Goal: Transaction & Acquisition: Purchase product/service

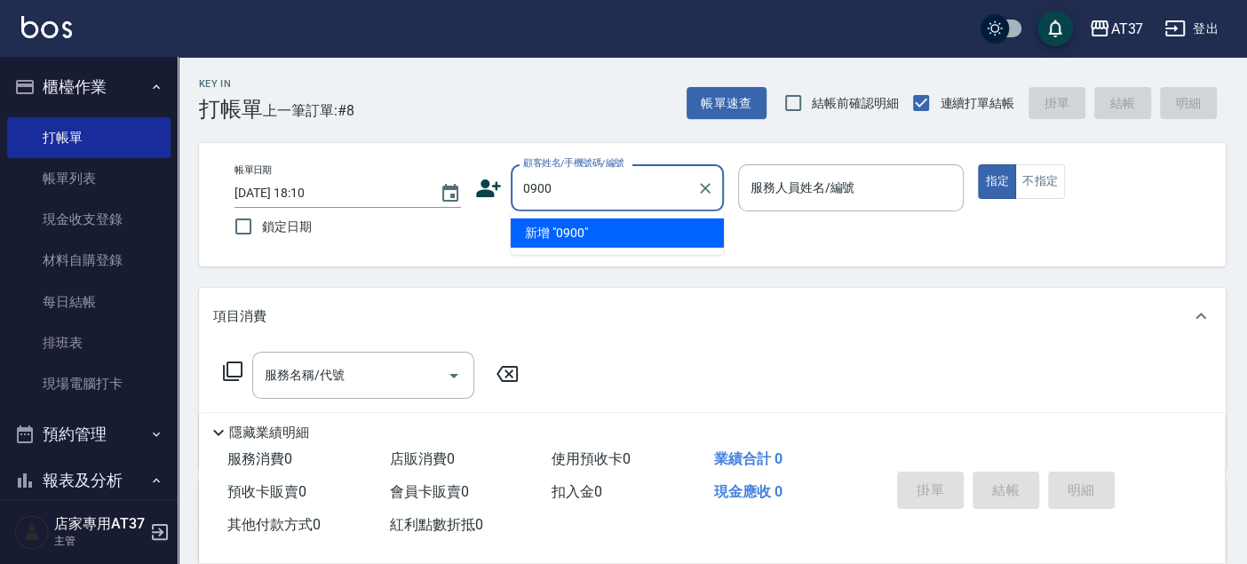
type input "0900"
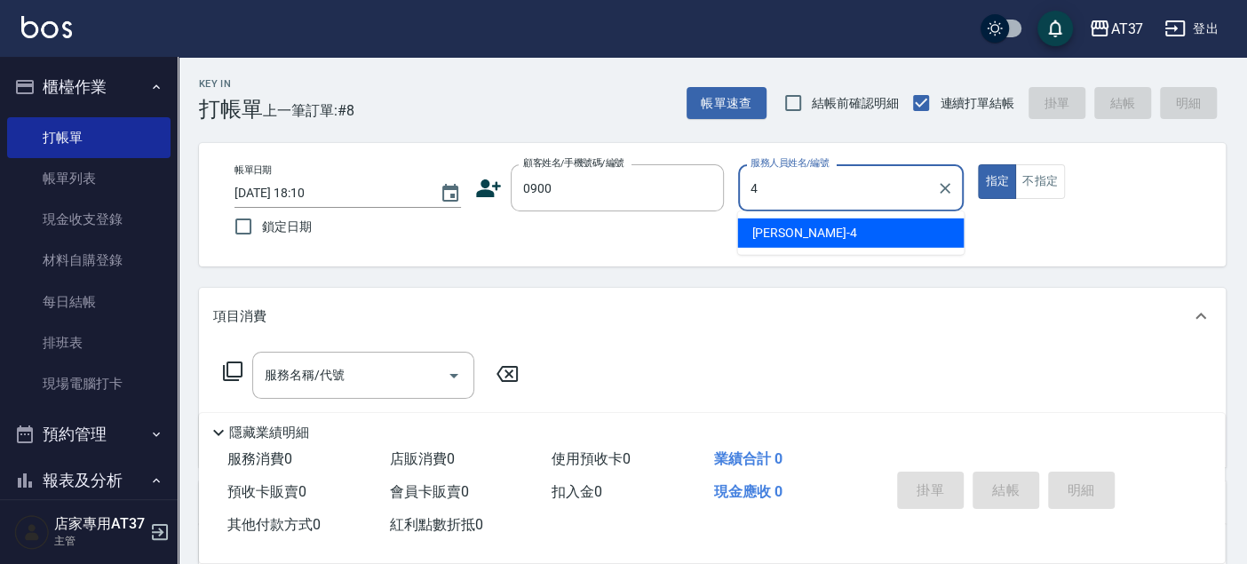
type input "[PERSON_NAME]-4"
type button "true"
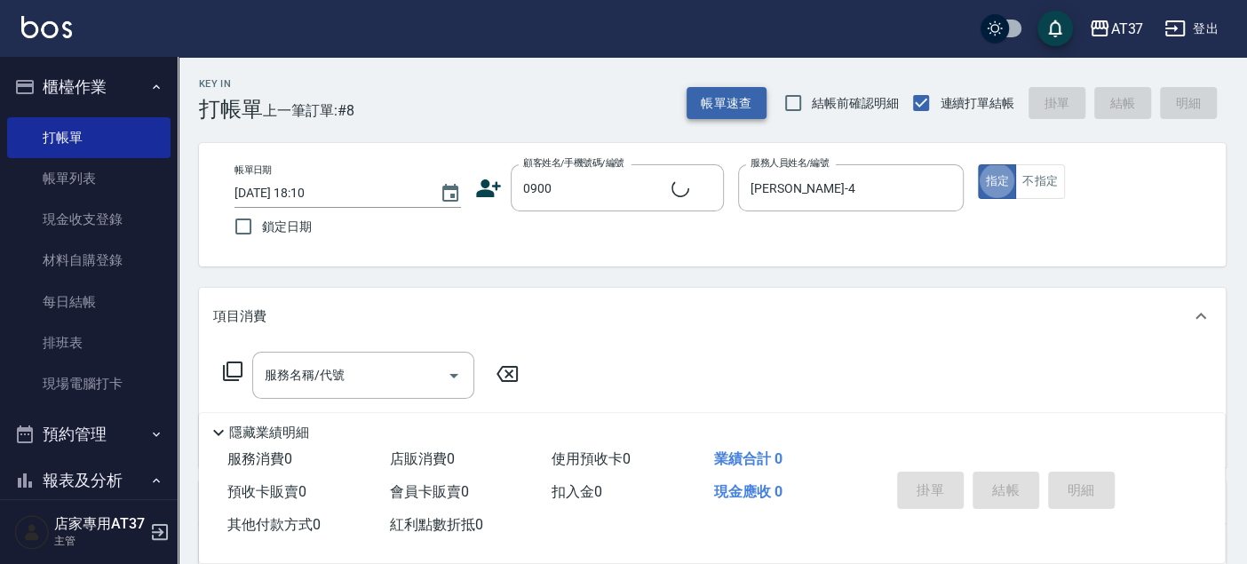
type input "新客人 姓名未設定/0900/null"
click at [1030, 183] on button "不指定" at bounding box center [1040, 181] width 50 height 35
click at [377, 377] on input "服務名稱/代號" at bounding box center [349, 375] width 179 height 31
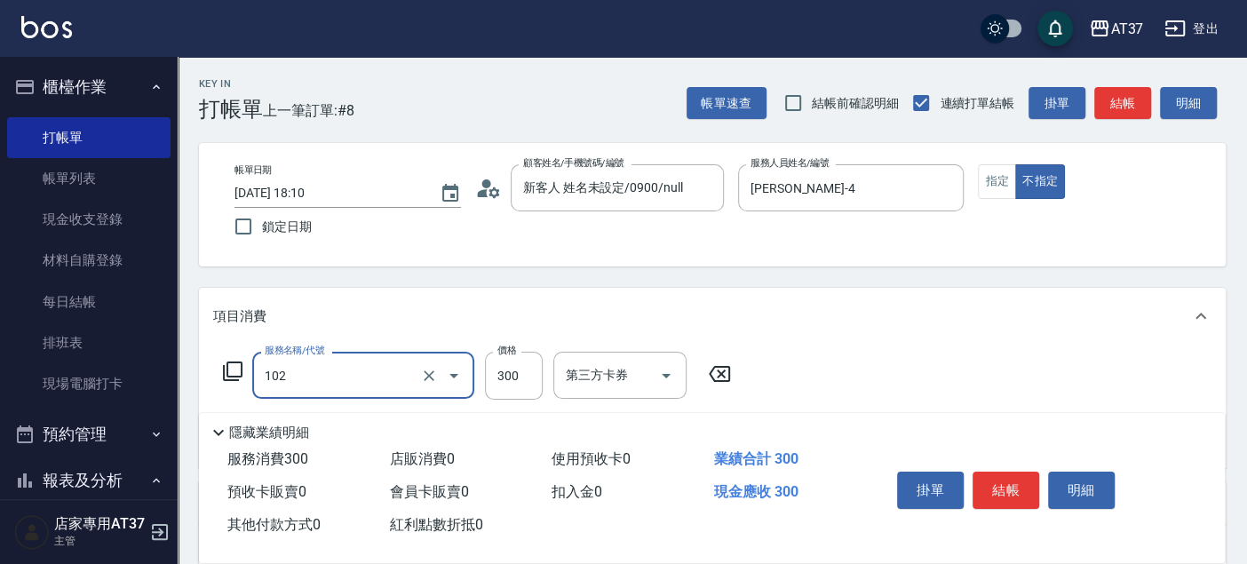
type input "精油洗髮(102)"
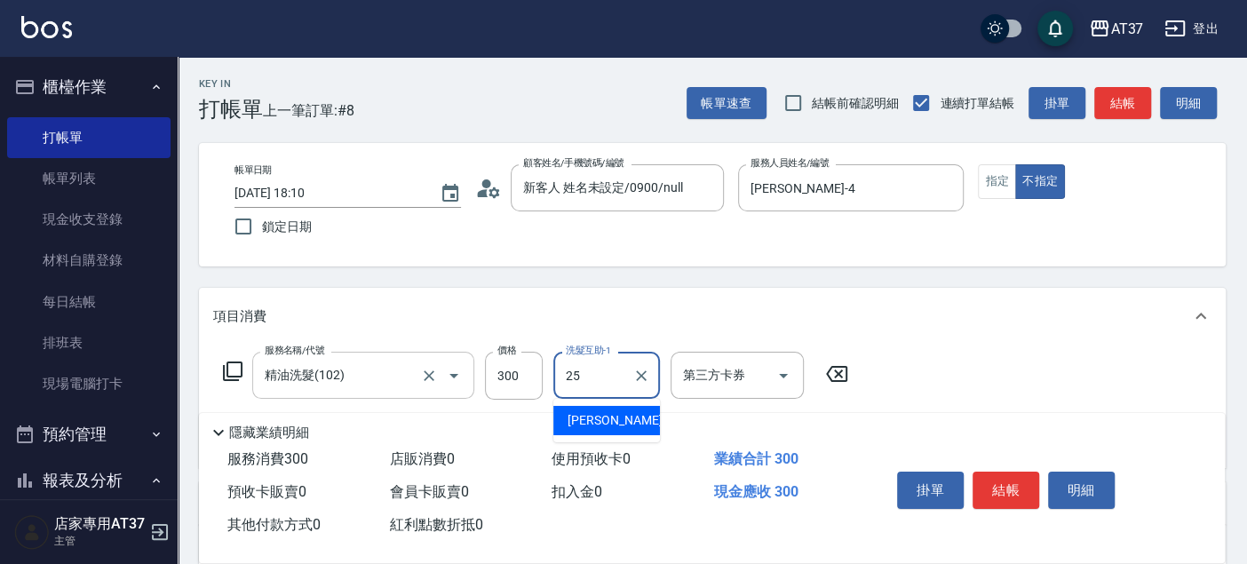
type input "子筠-25"
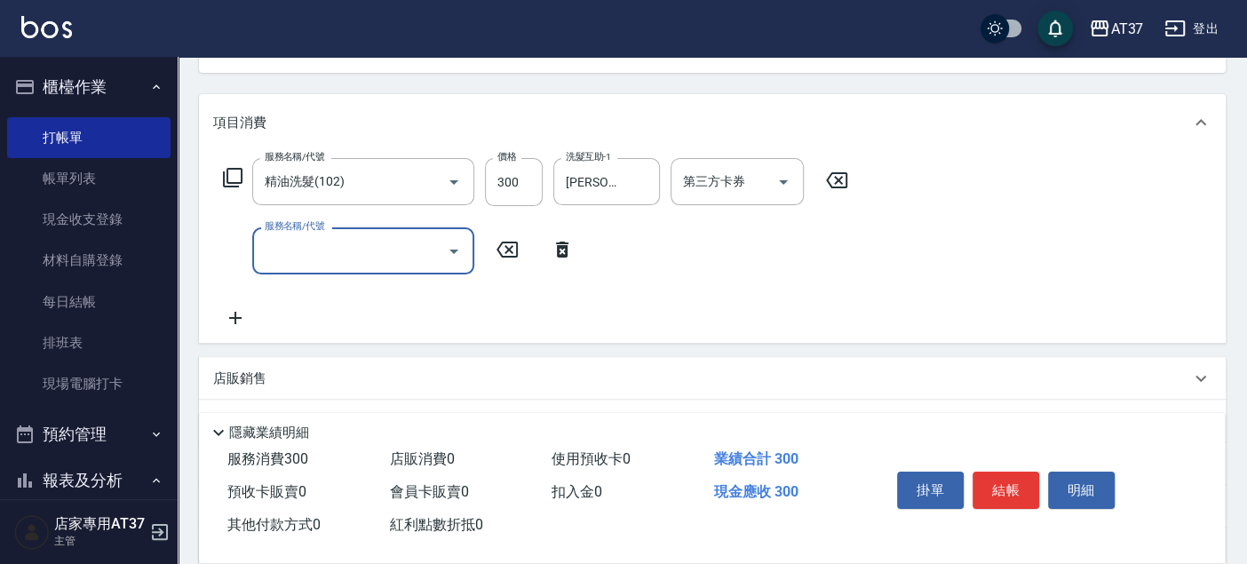
scroll to position [197, 0]
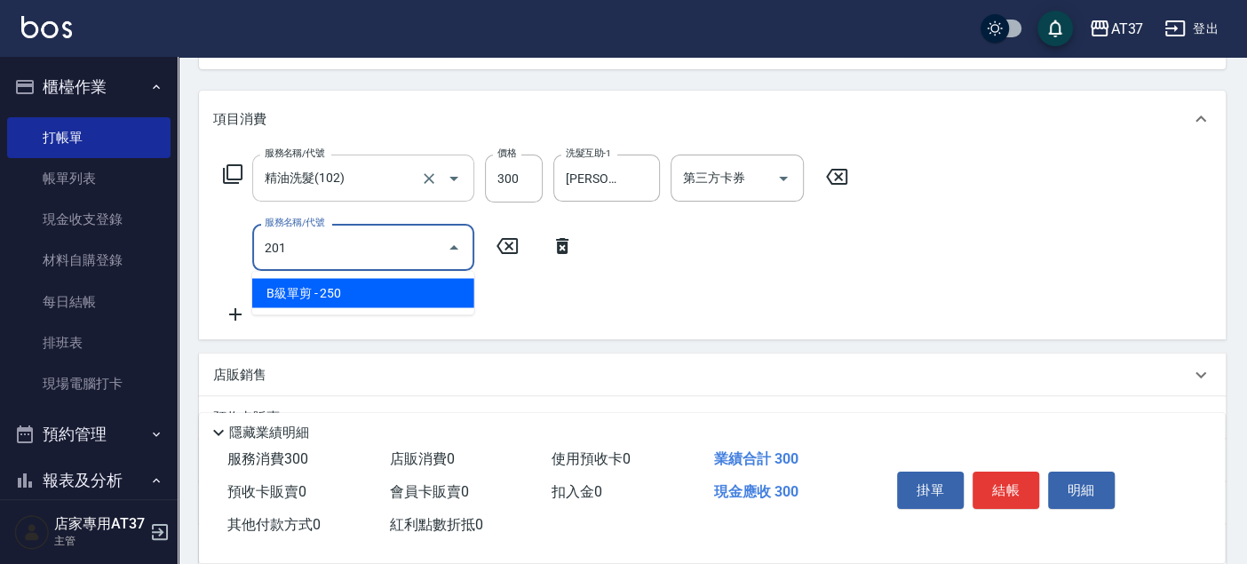
type input "B級單剪(201)"
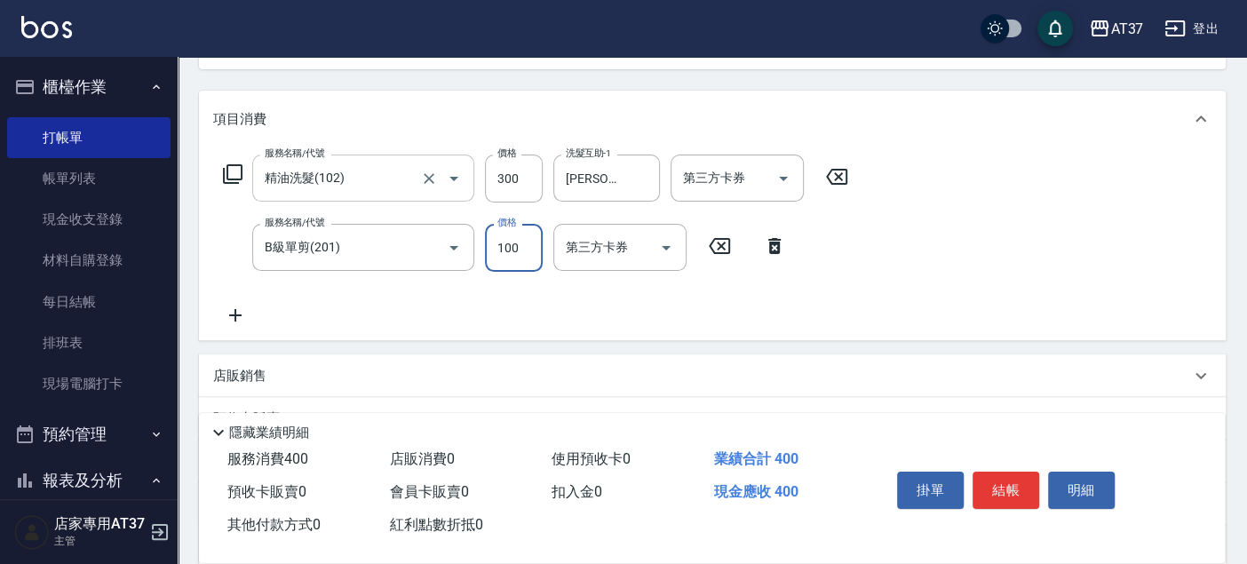
type input "100"
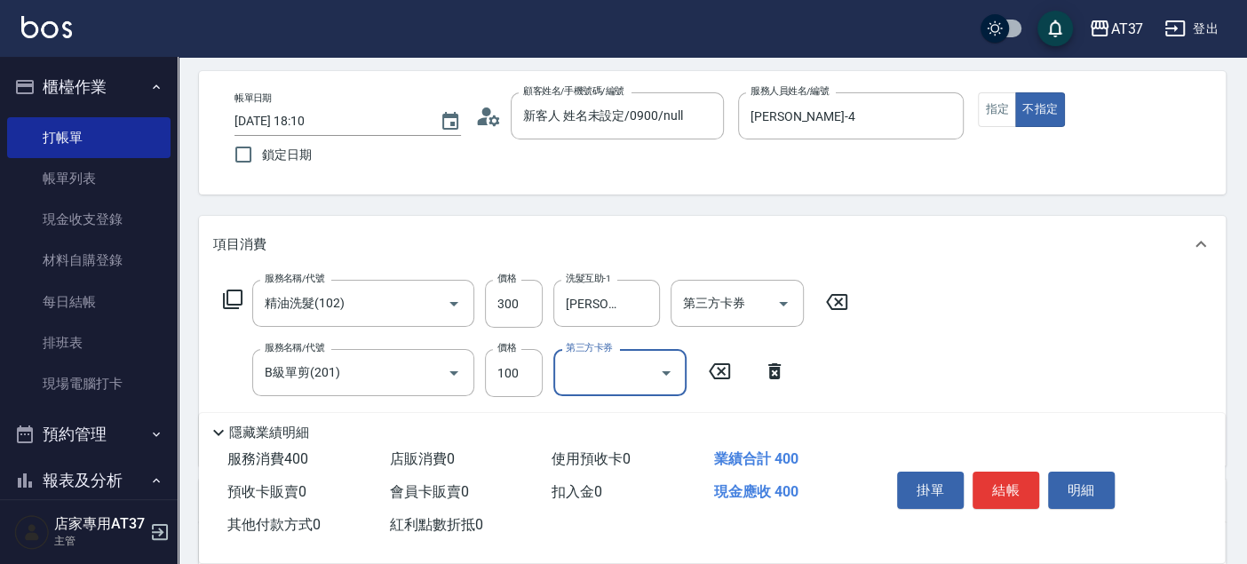
scroll to position [0, 0]
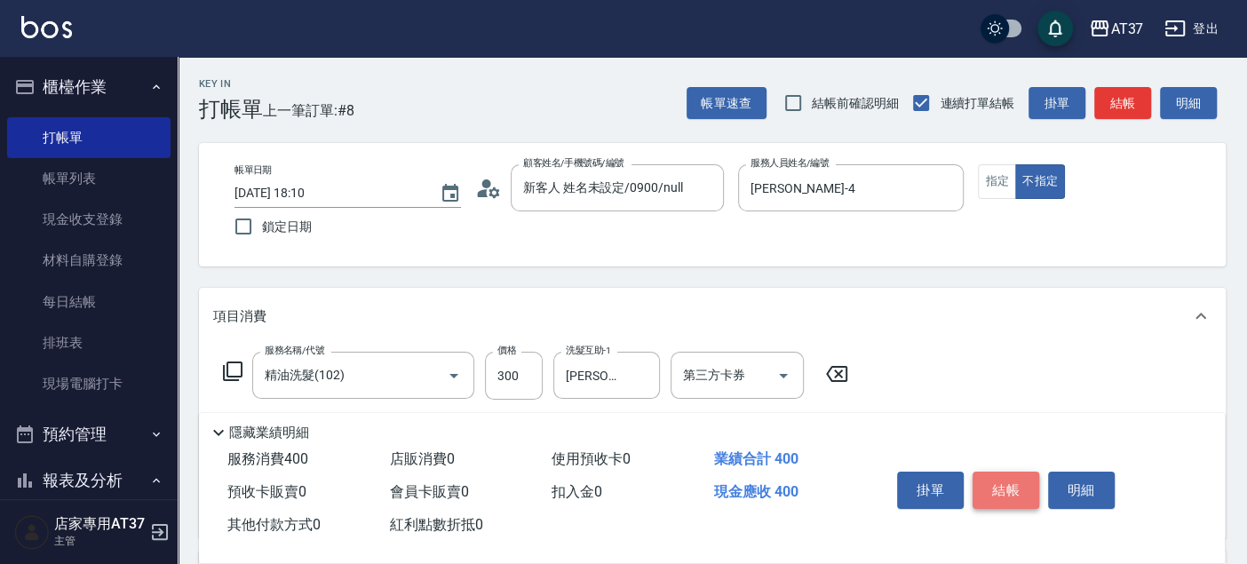
click at [1024, 478] on button "結帳" at bounding box center [1006, 490] width 67 height 37
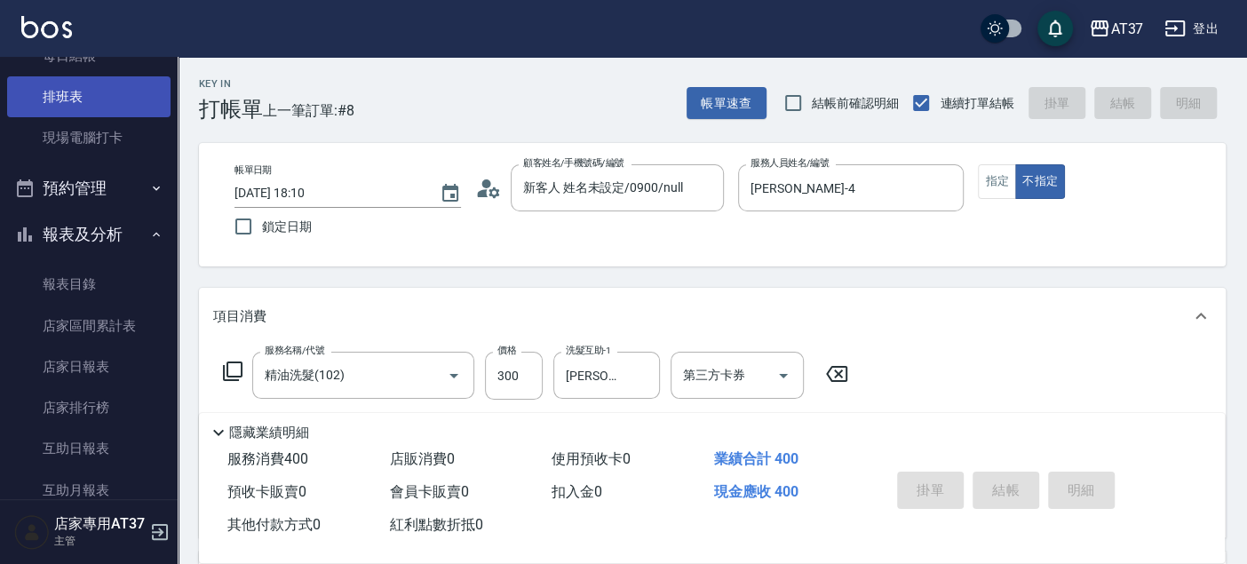
type input "2025/08/19 18:57"
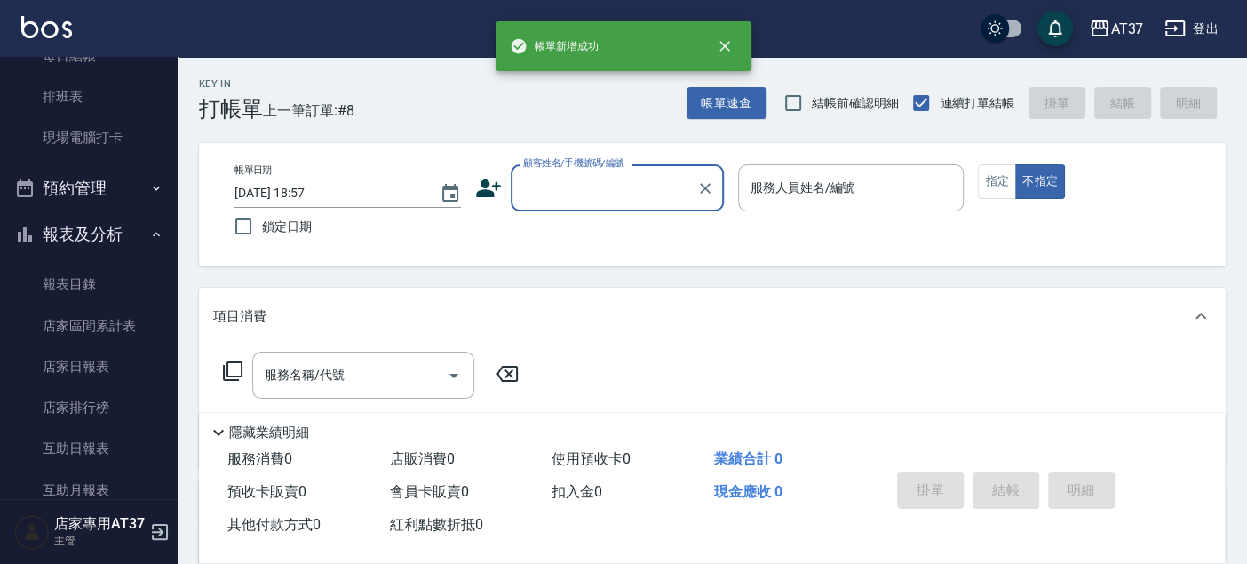
scroll to position [592, 0]
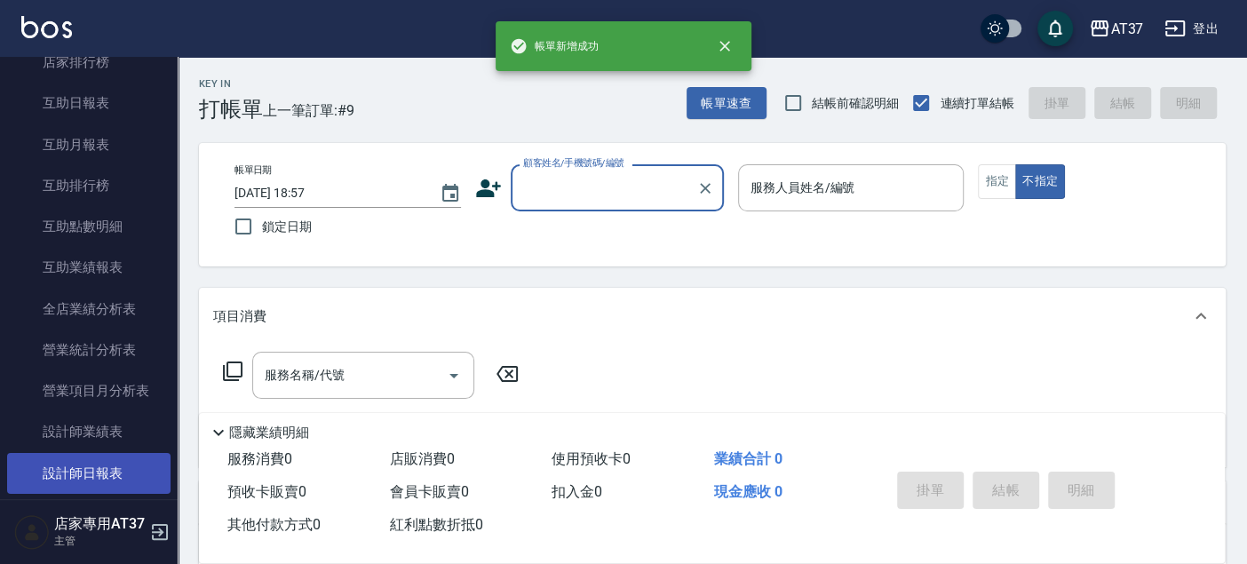
click at [88, 462] on link "設計師日報表" at bounding box center [88, 473] width 163 height 41
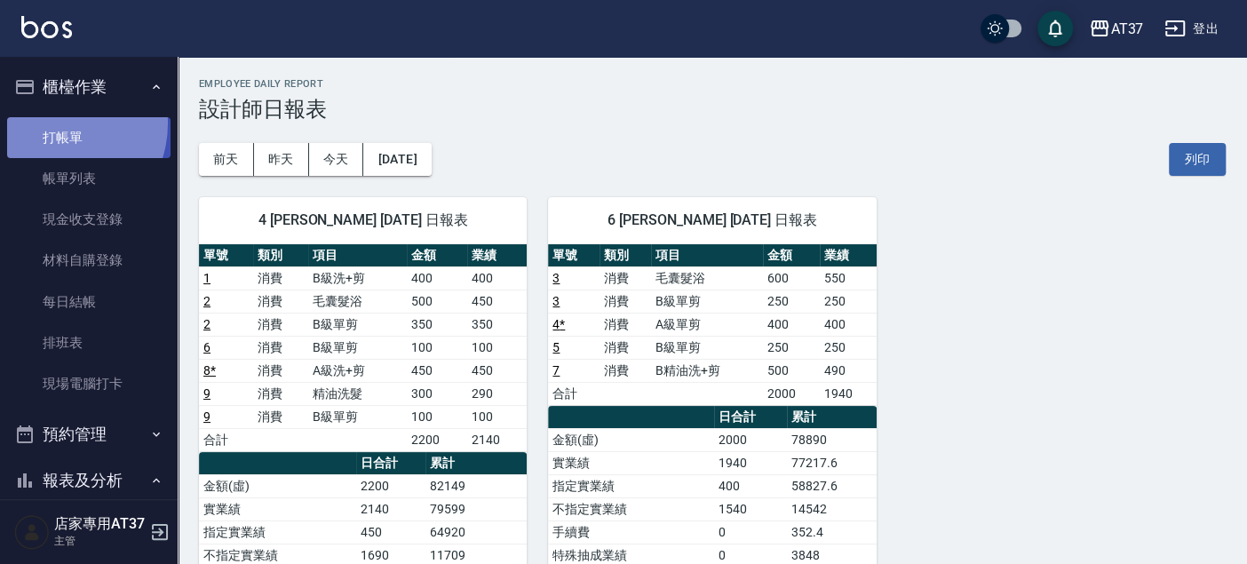
click at [53, 123] on link "打帳單" at bounding box center [88, 137] width 163 height 41
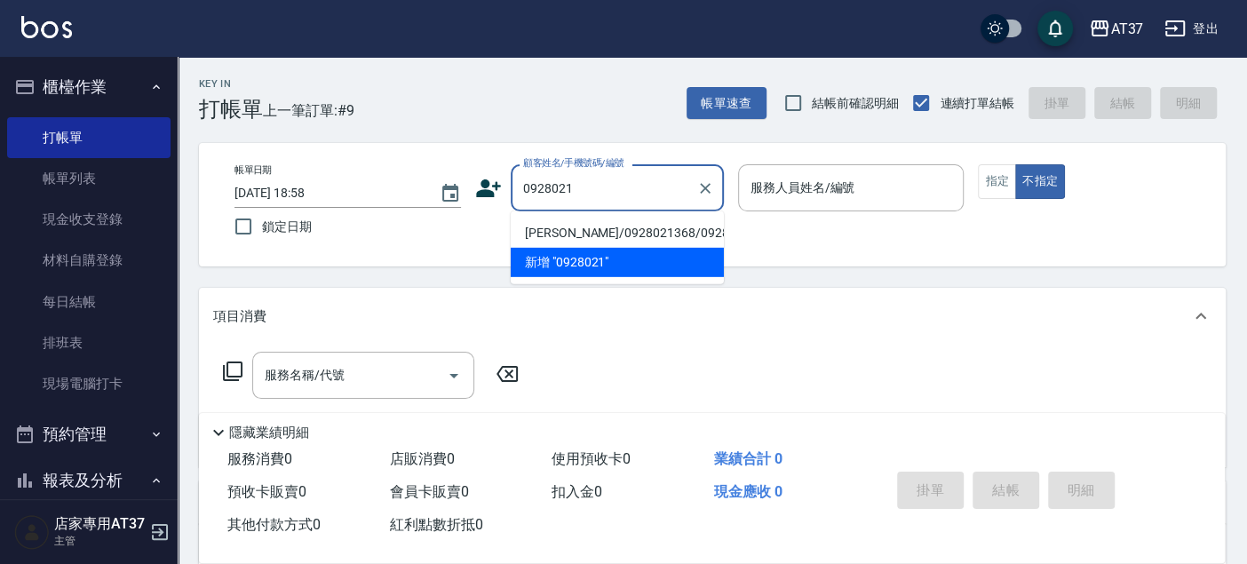
click at [631, 242] on li "葉瀚升/0928021368/0928021368" at bounding box center [617, 232] width 213 height 29
type input "葉瀚升/0928021368/0928021368"
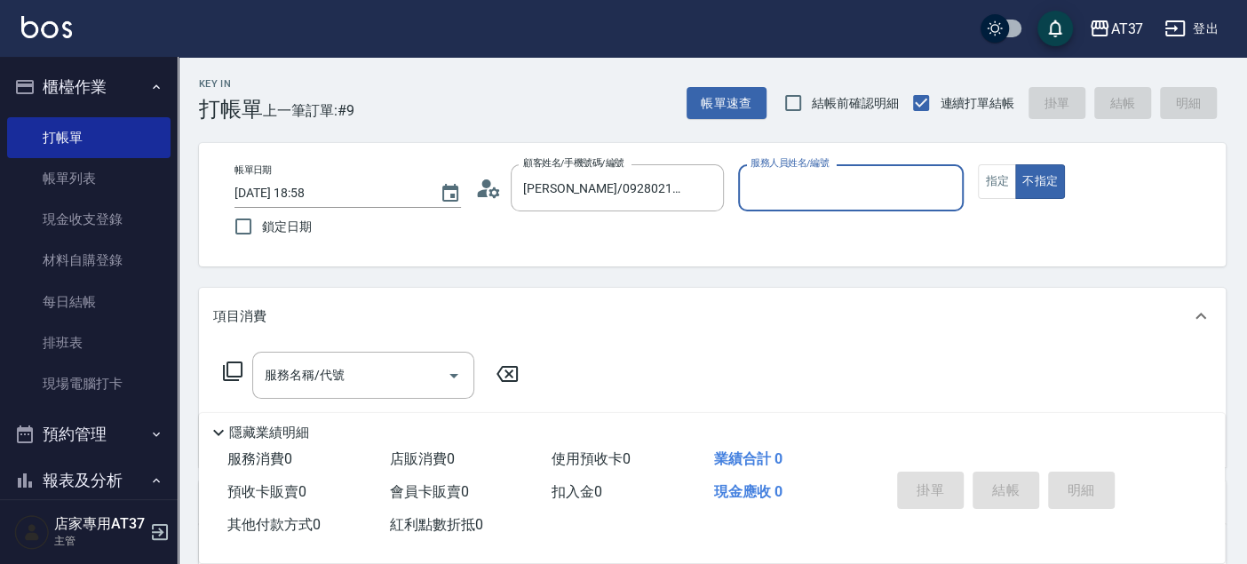
type input "Dolly-6"
click at [1015, 164] on button "不指定" at bounding box center [1040, 181] width 50 height 35
type button "false"
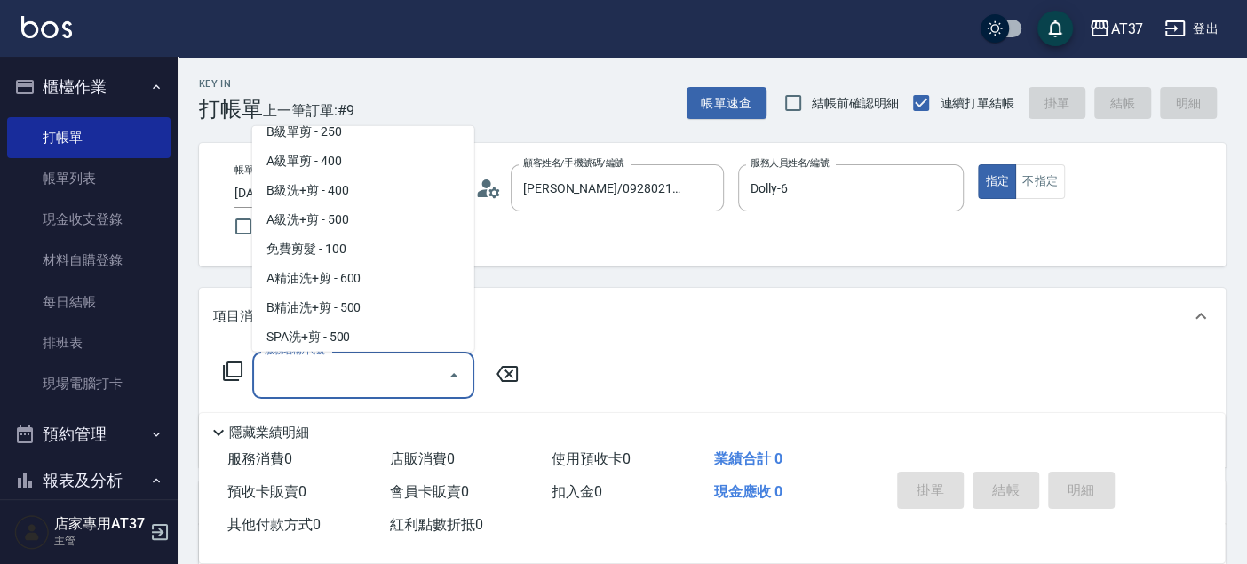
scroll to position [562, 0]
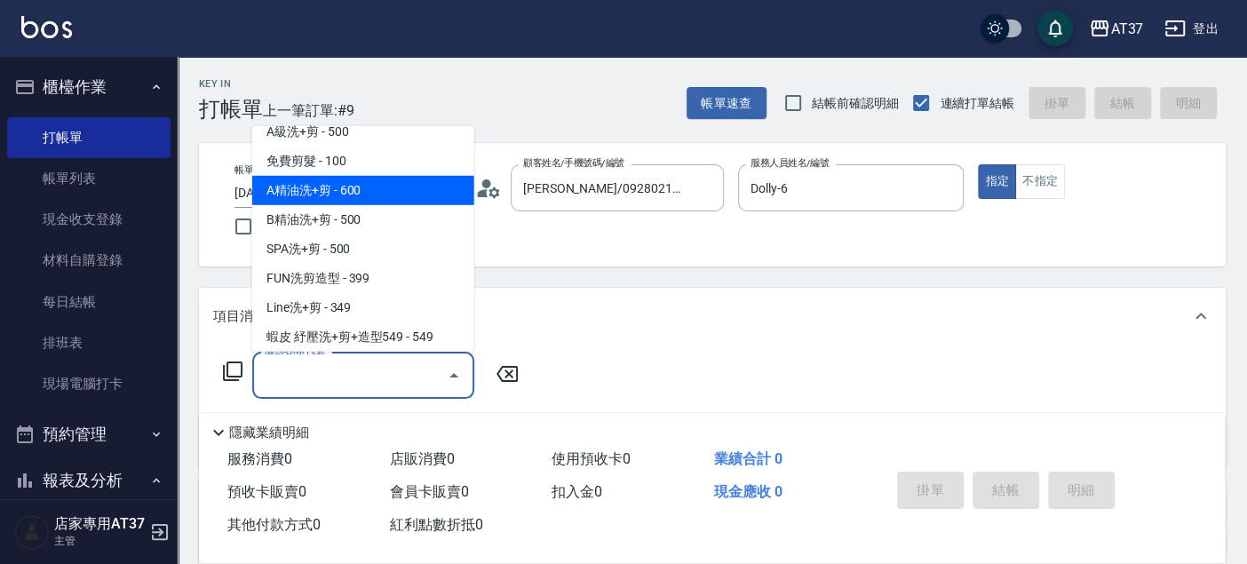
type input "A精油洗+剪(206)"
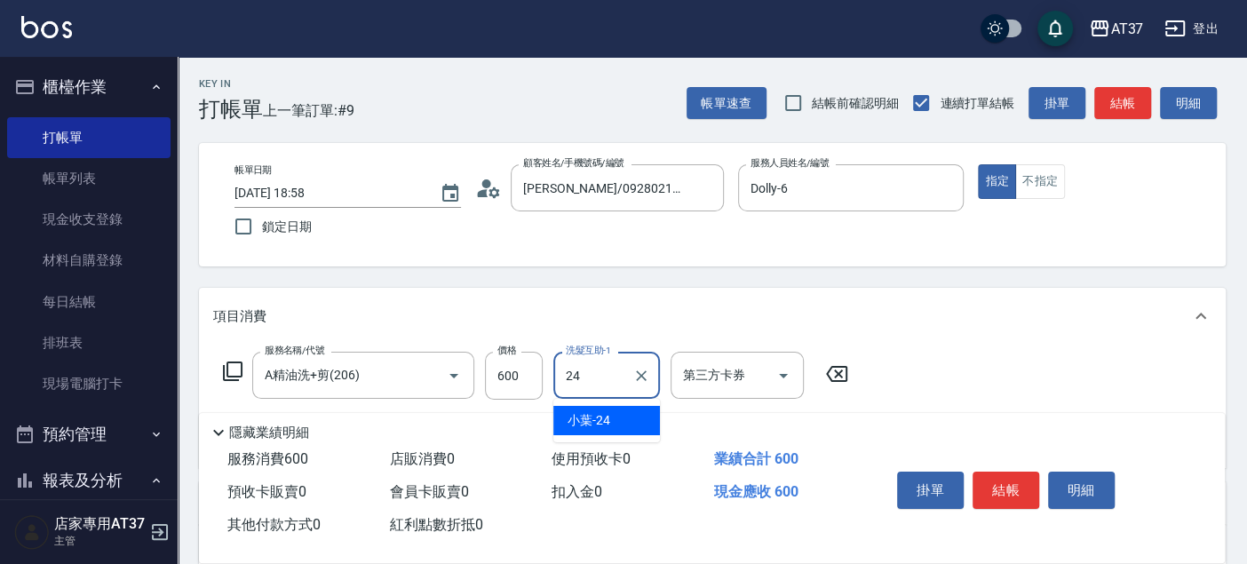
type input "小葉-24"
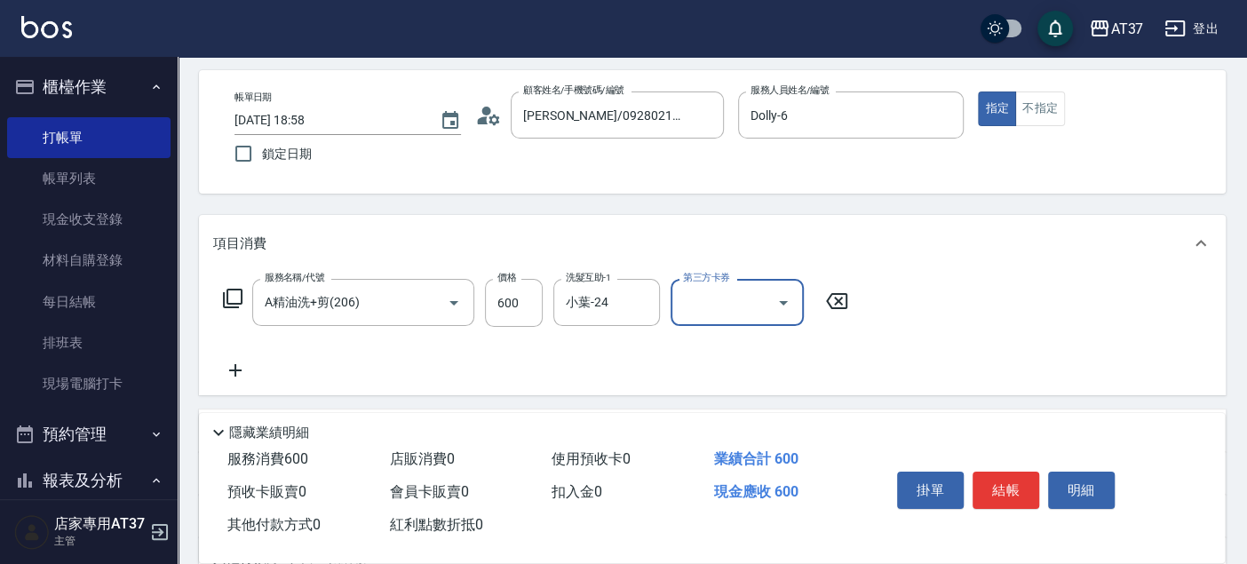
scroll to position [99, 0]
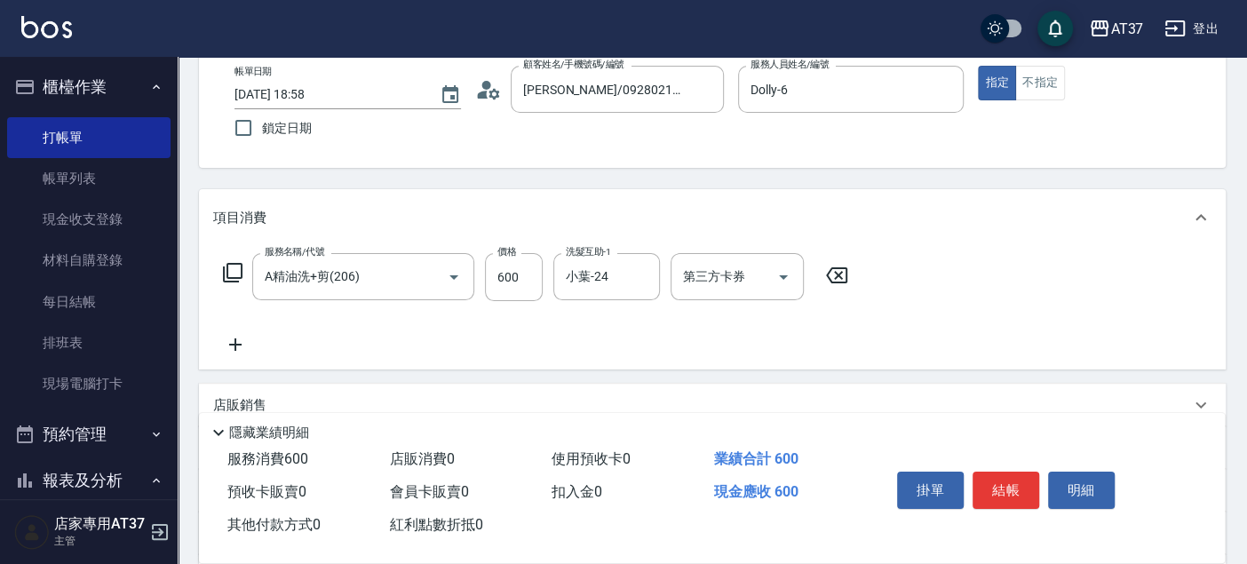
click at [237, 342] on icon at bounding box center [235, 344] width 44 height 21
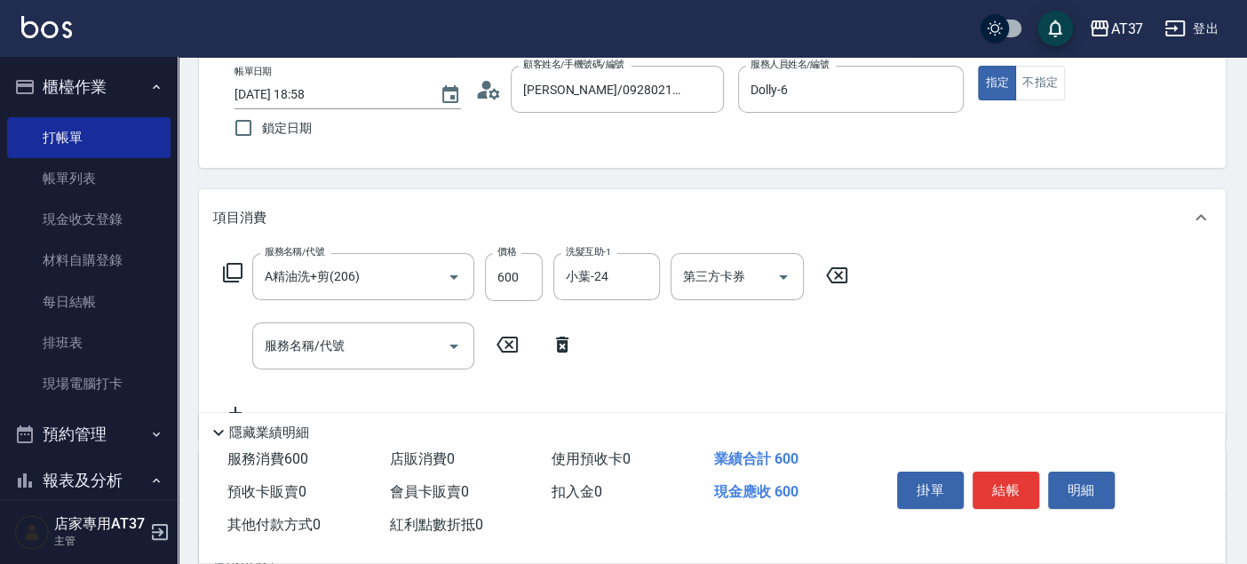
click at [558, 350] on icon at bounding box center [562, 345] width 12 height 16
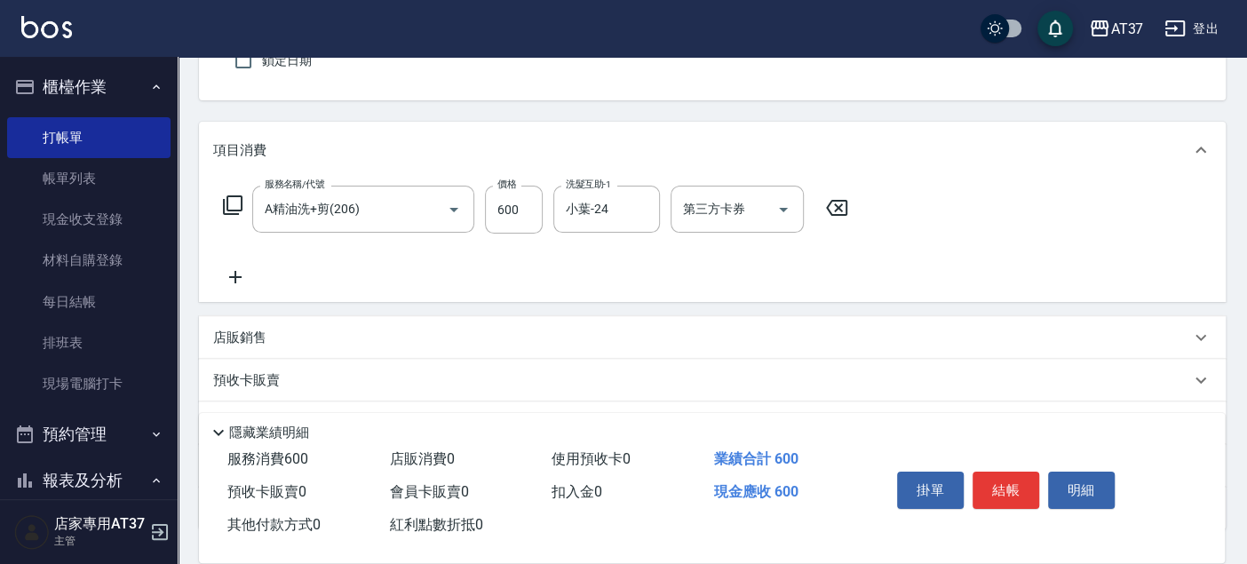
scroll to position [197, 0]
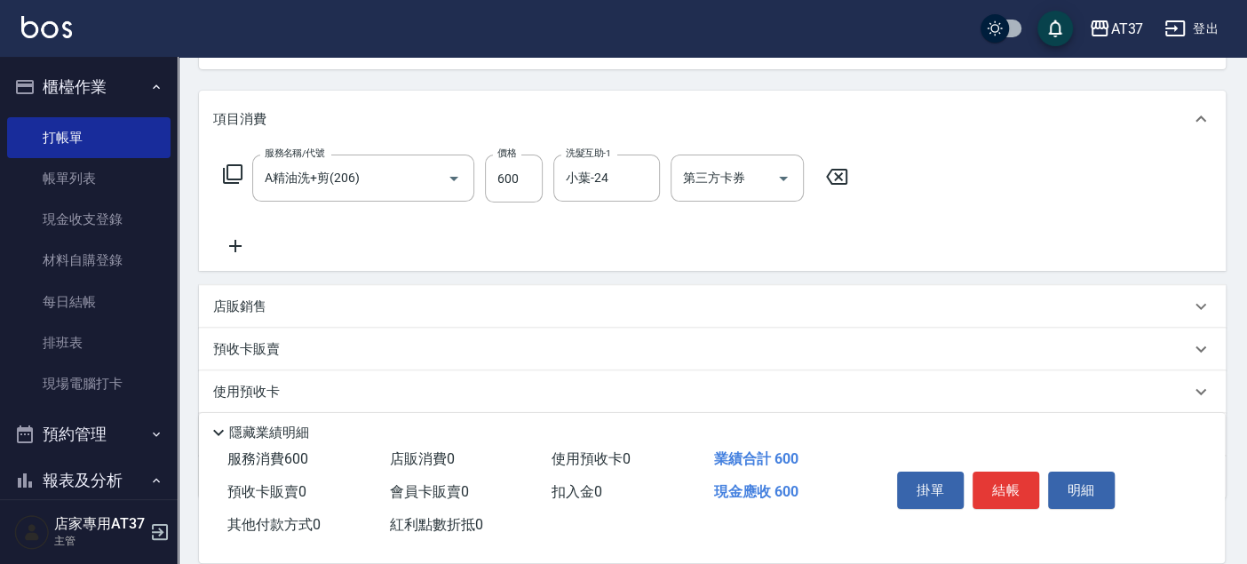
click at [249, 301] on p "店販銷售" at bounding box center [239, 307] width 53 height 19
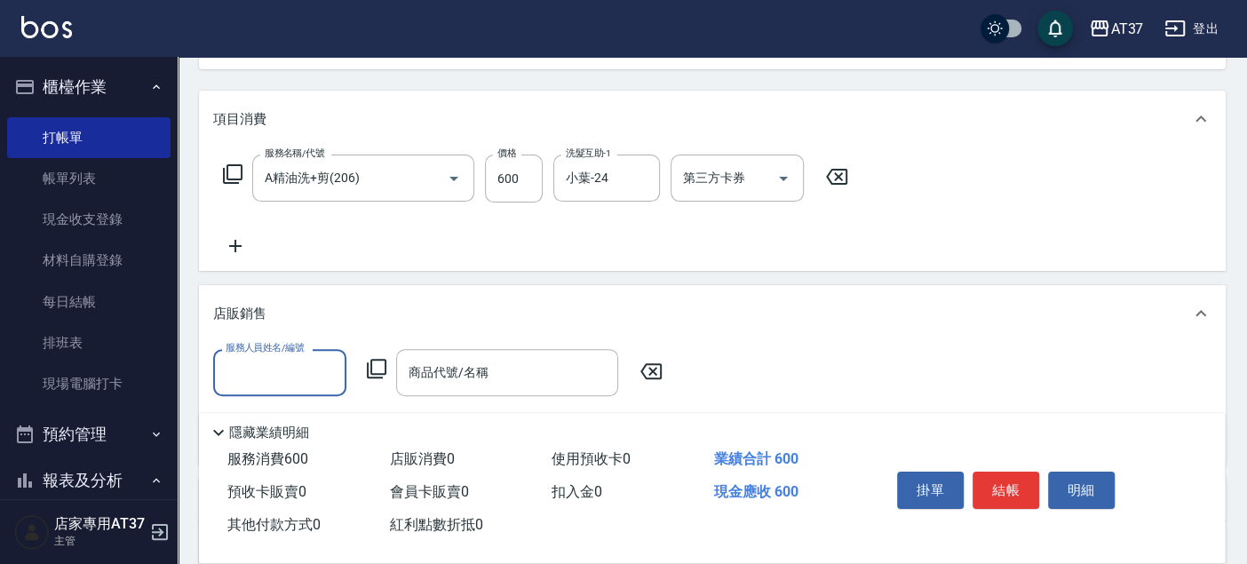
scroll to position [0, 0]
type input "Dolly-6"
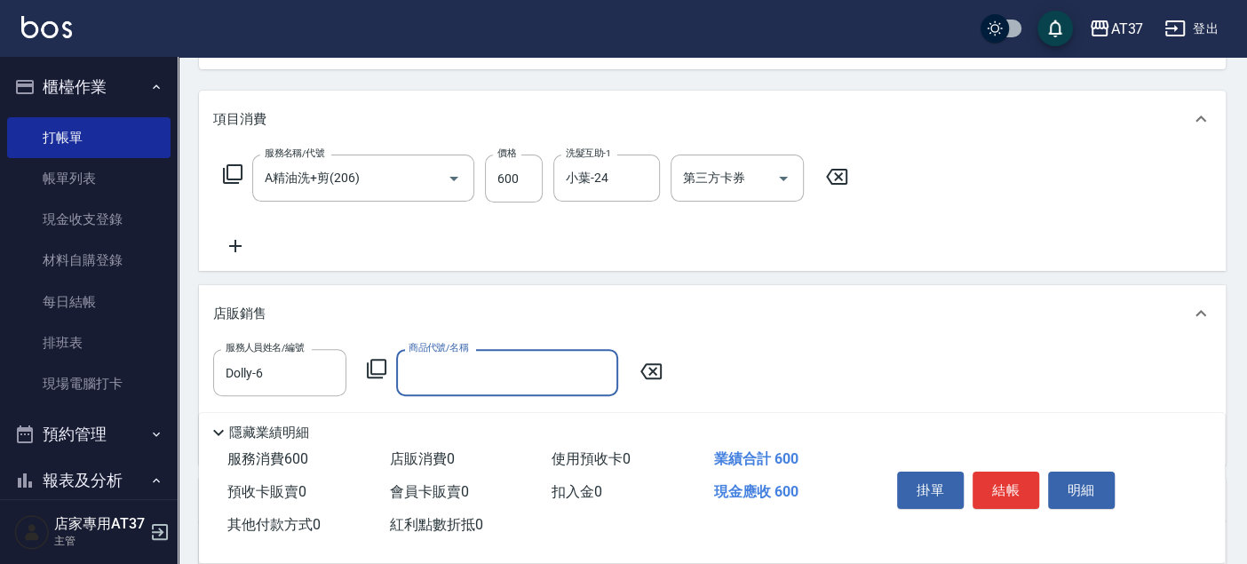
click at [367, 374] on icon at bounding box center [377, 369] width 20 height 20
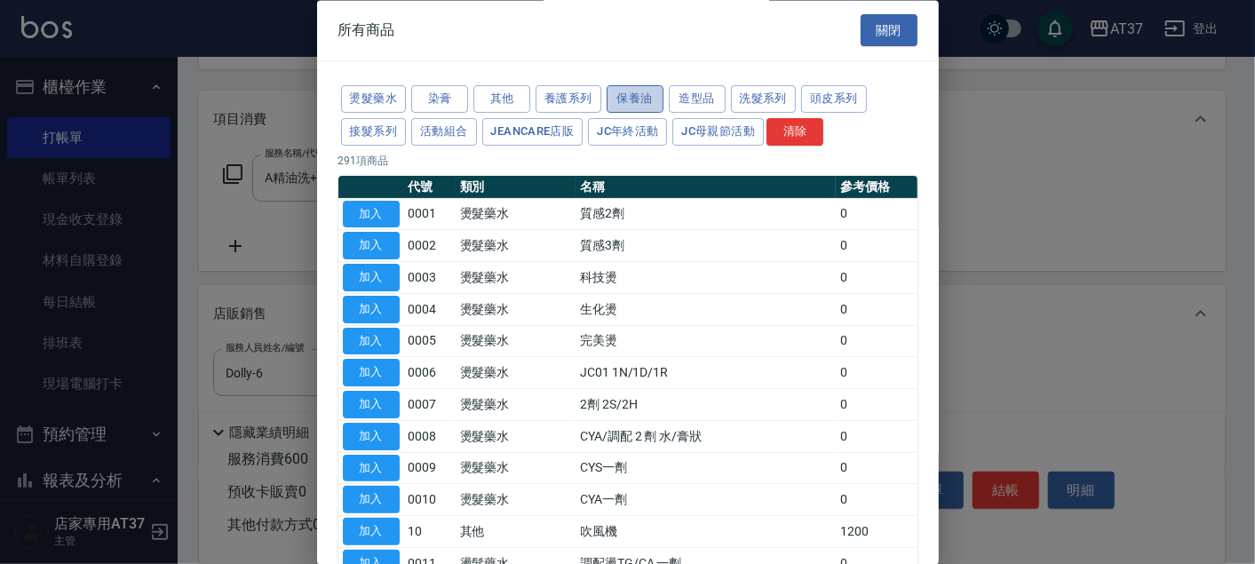
click at [627, 96] on button "保養油" at bounding box center [635, 100] width 57 height 28
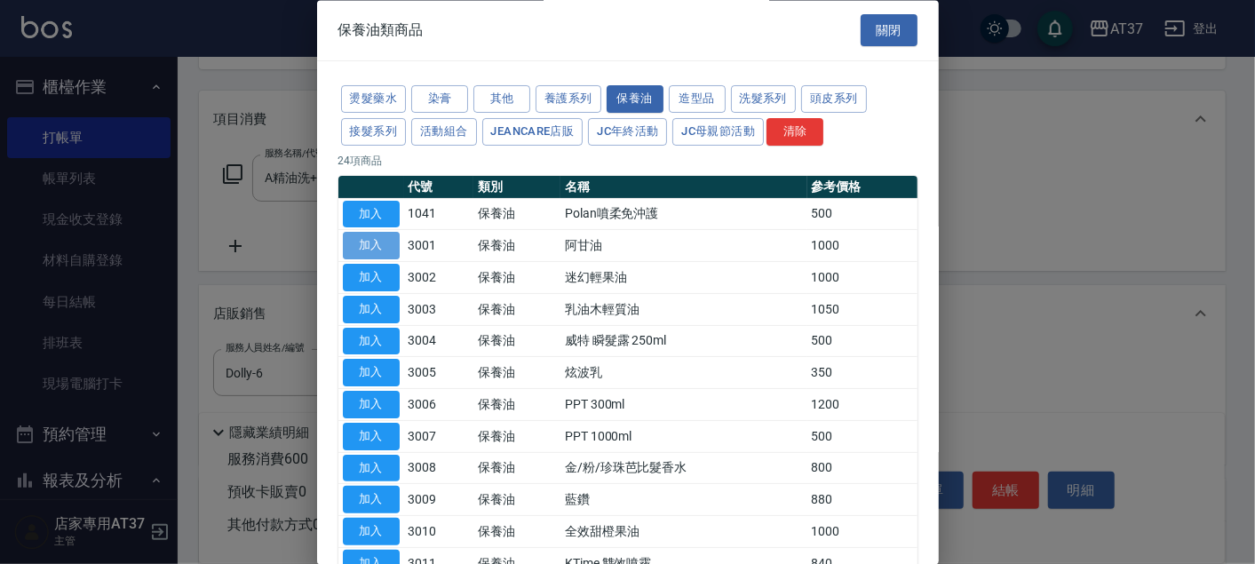
click at [393, 246] on button "加入" at bounding box center [371, 247] width 57 height 28
type input "阿甘油"
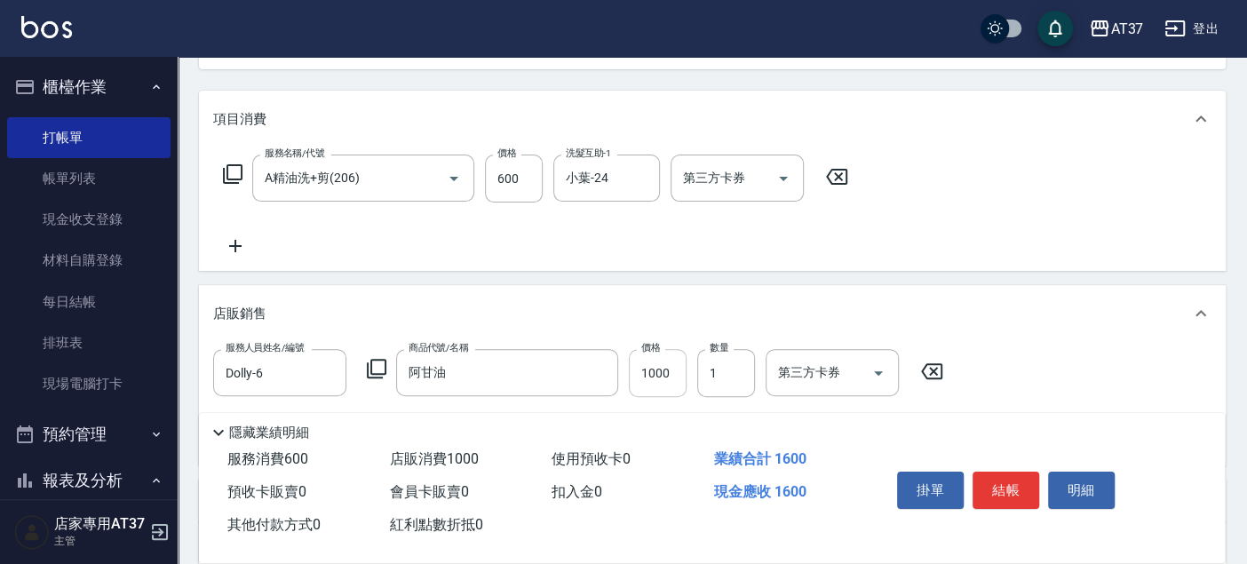
click at [667, 379] on input "1000" at bounding box center [658, 373] width 58 height 48
type input "800"
click at [1007, 481] on button "結帳" at bounding box center [1006, 490] width 67 height 37
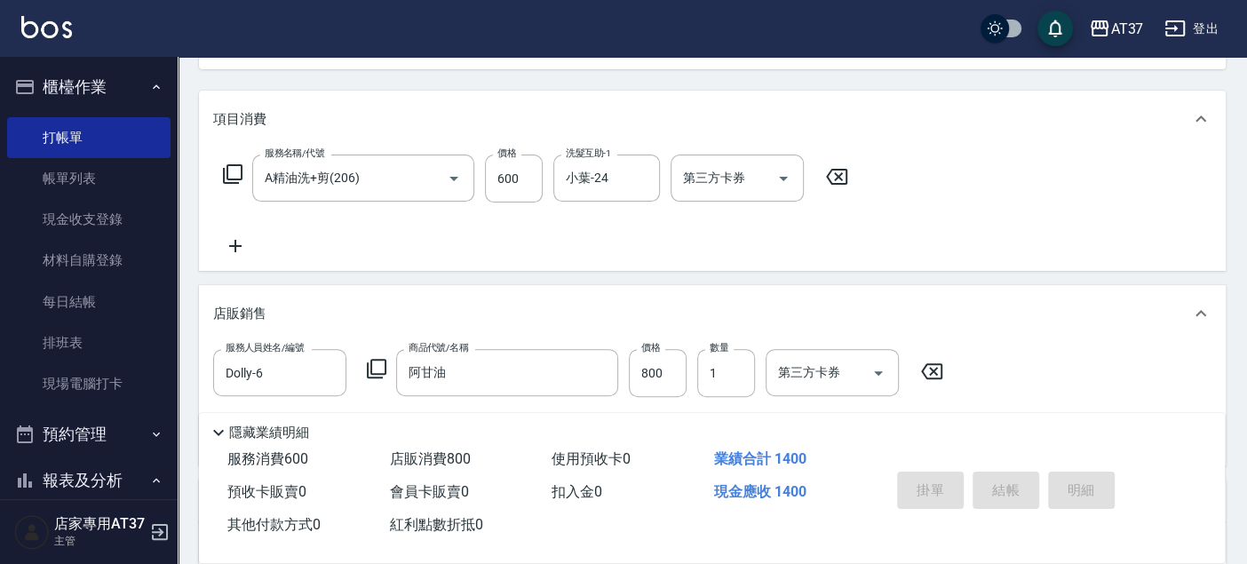
type input "2025/08/19 19:37"
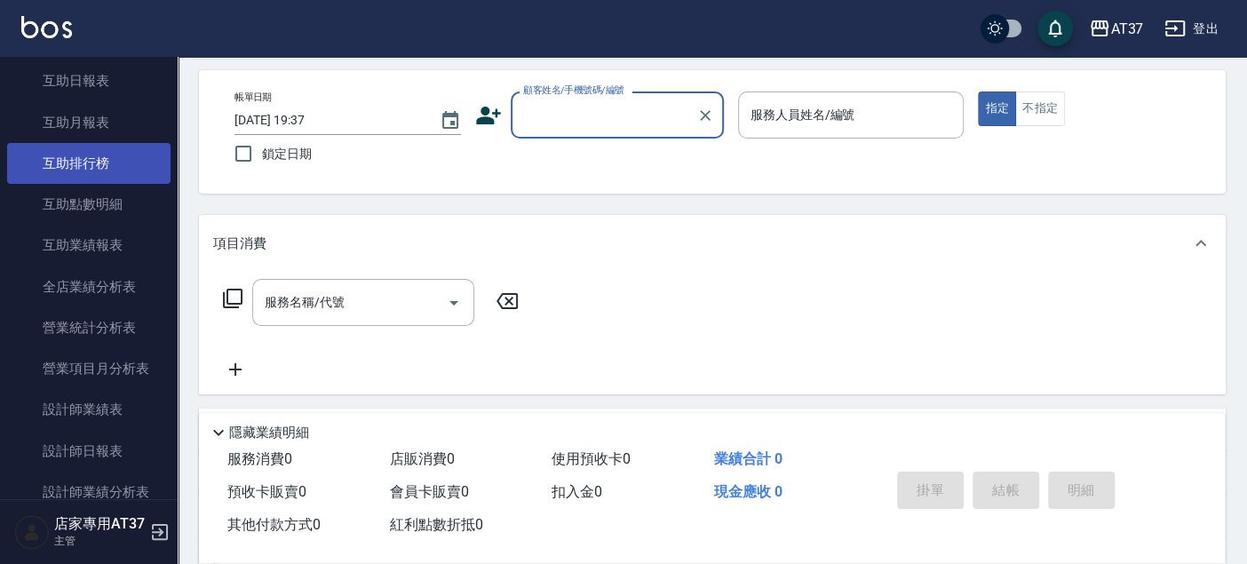
scroll to position [690, 0]
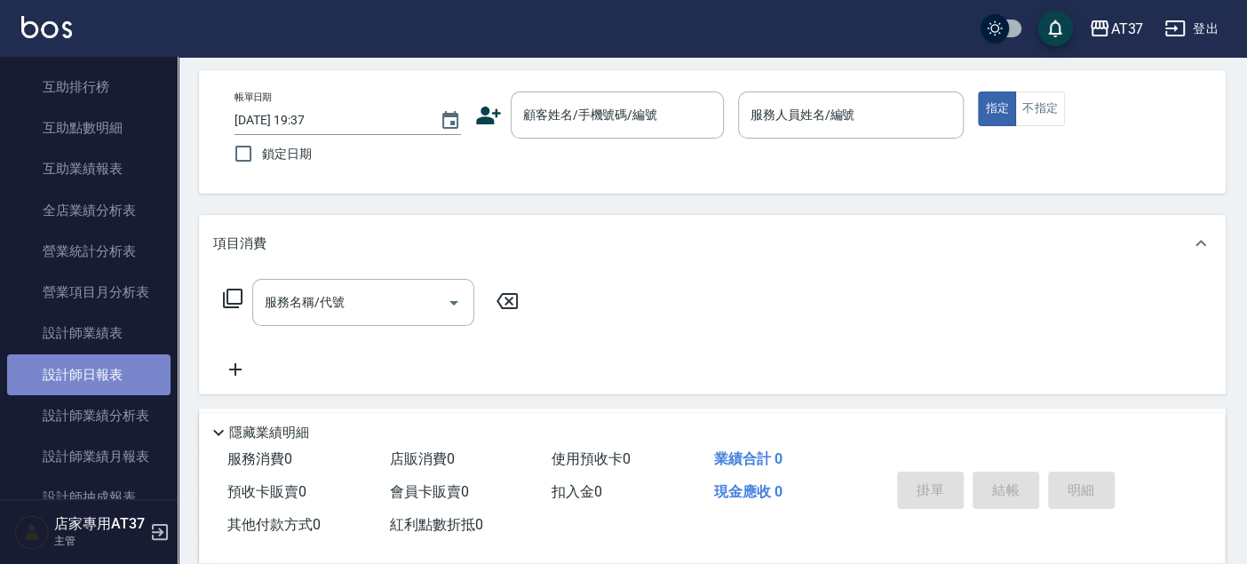
click at [107, 378] on link "設計師日報表" at bounding box center [88, 374] width 163 height 41
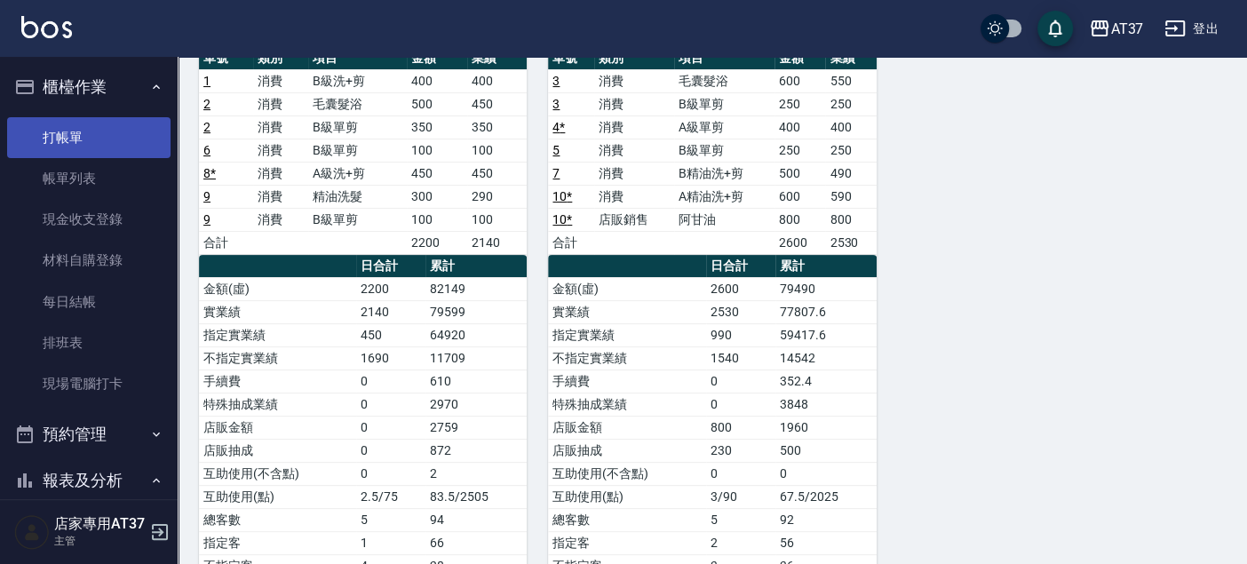
click at [88, 124] on link "打帳單" at bounding box center [88, 137] width 163 height 41
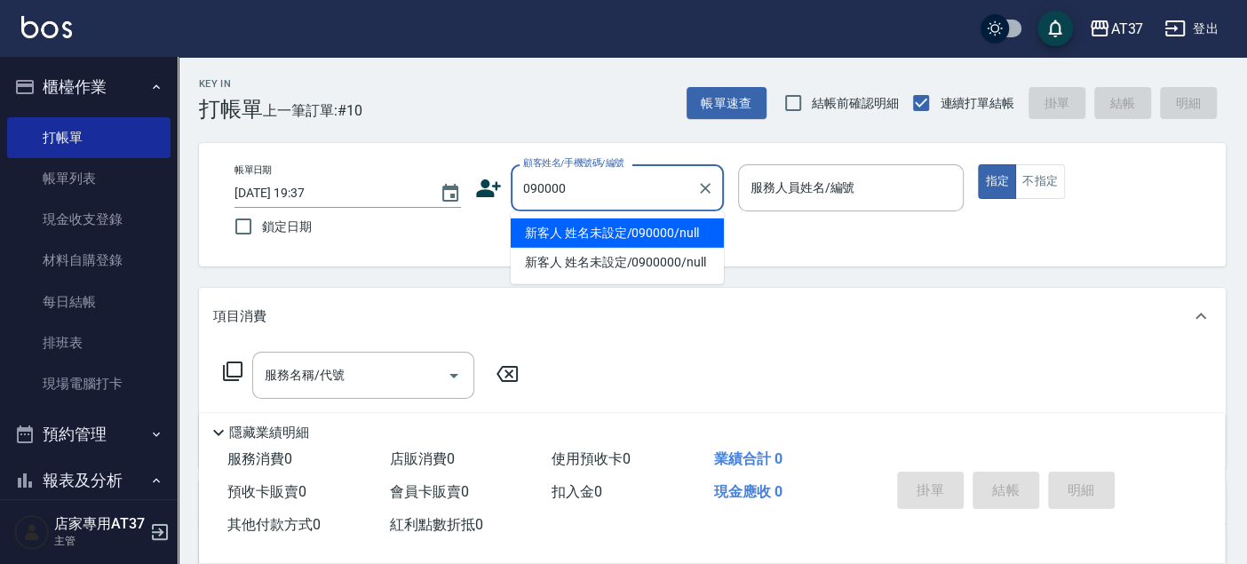
type input "新客人 姓名未設定/090000/null"
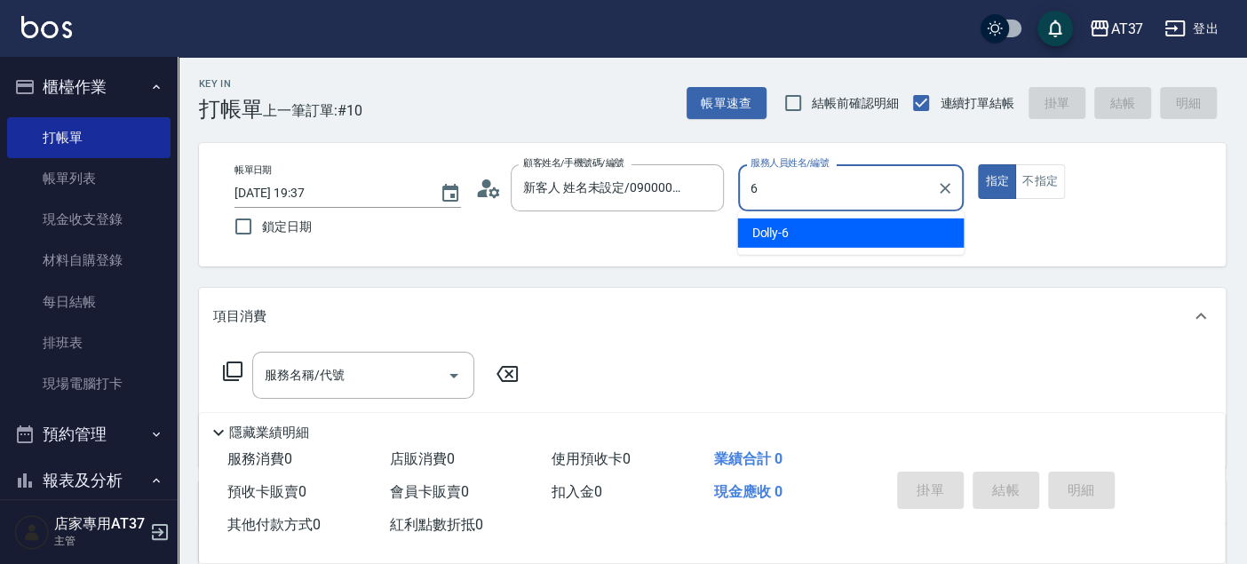
type input "6"
type button "true"
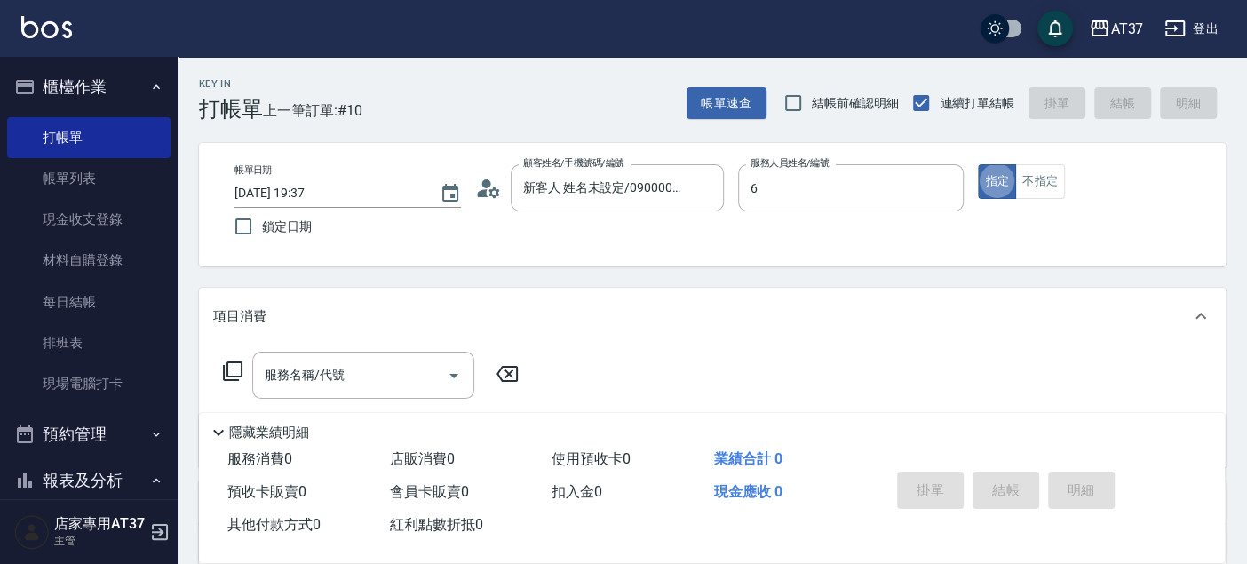
type input "Dolly-6"
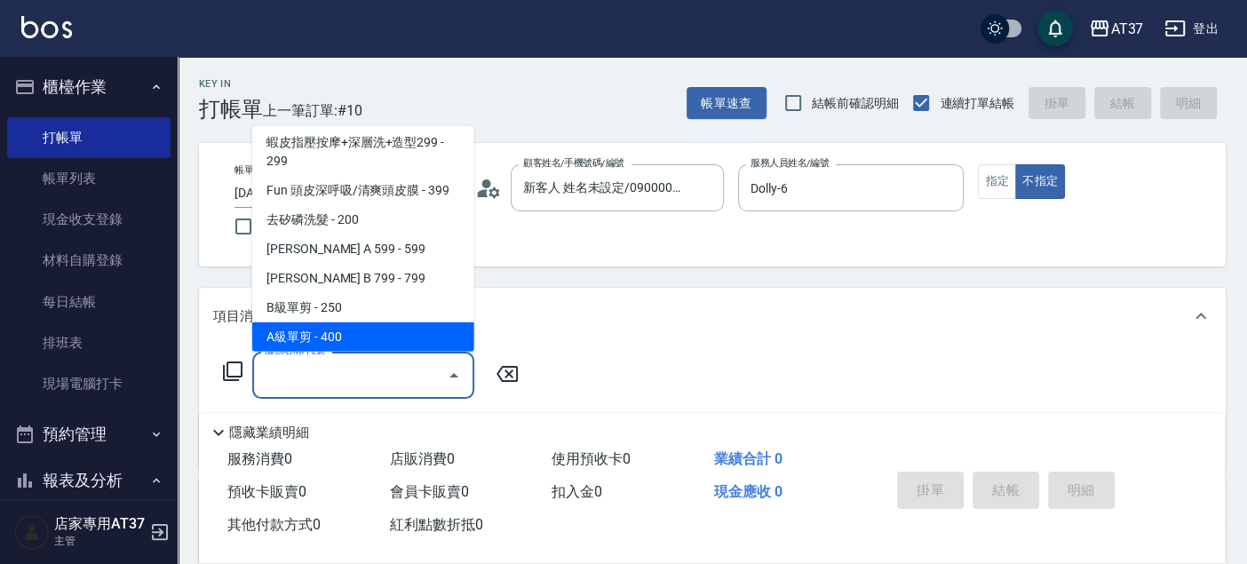
scroll to position [327, 0]
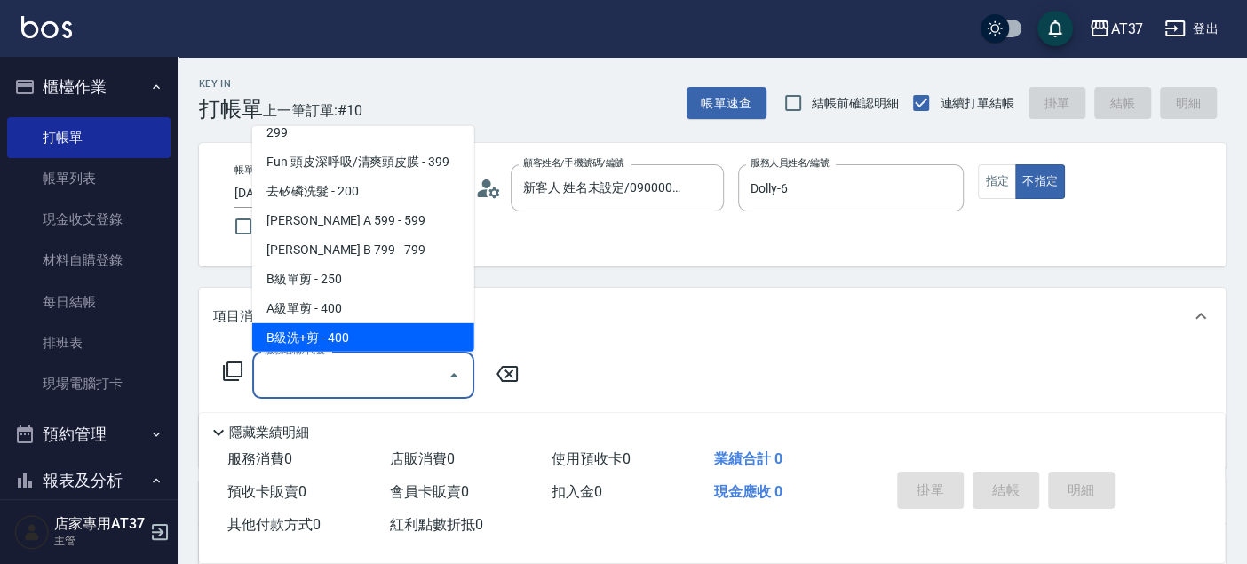
type input "B級洗+剪(203)"
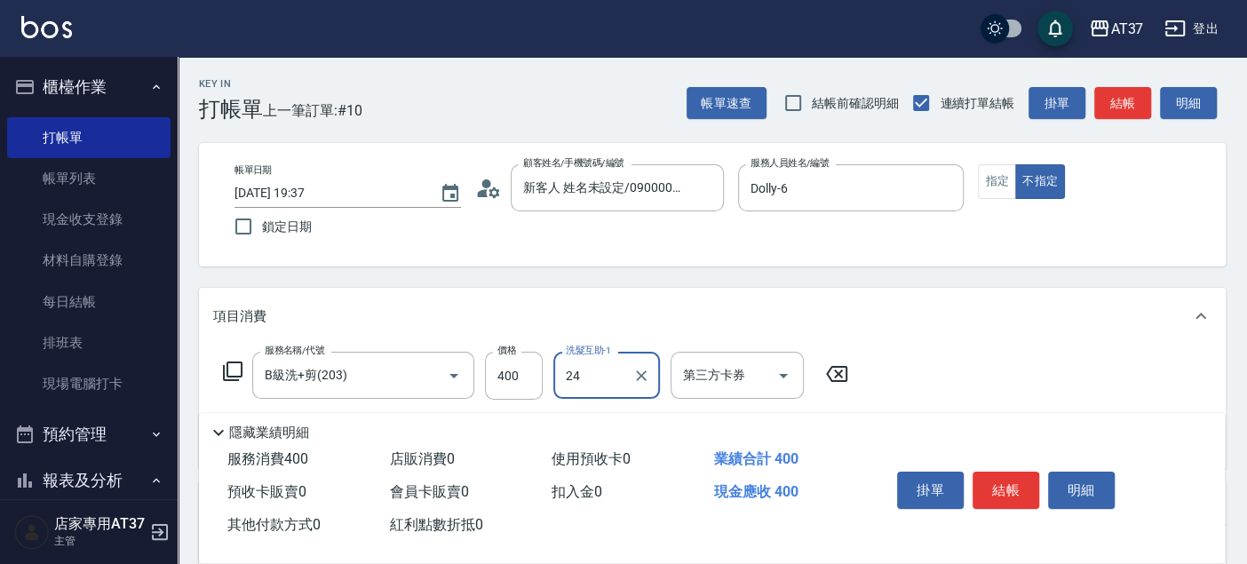
type input "小葉-24"
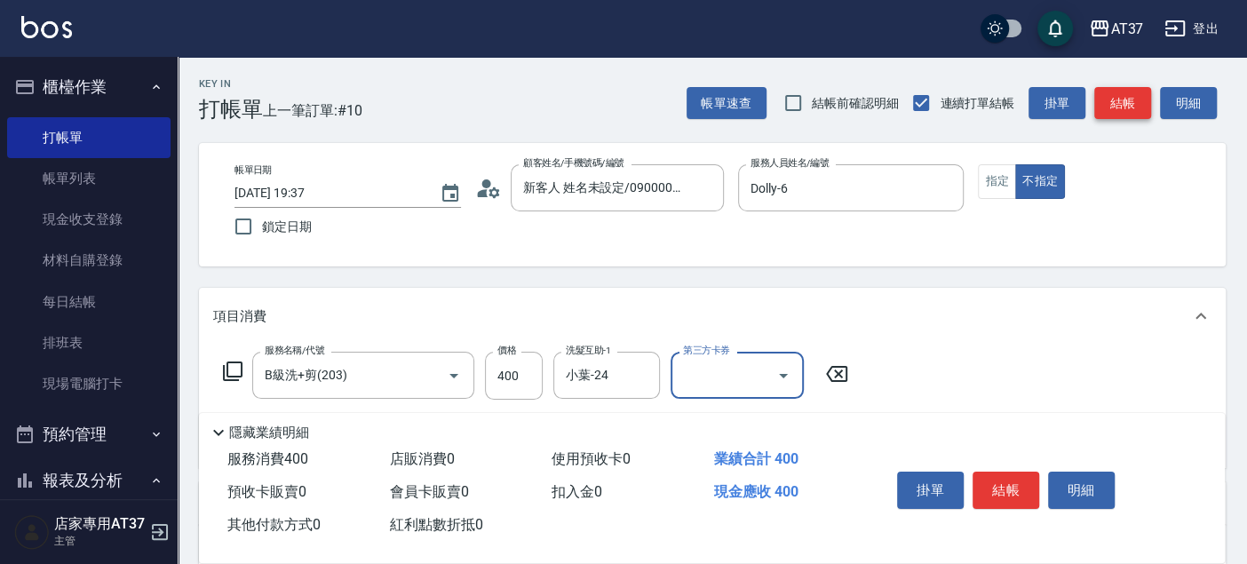
click at [1137, 96] on button "結帳" at bounding box center [1122, 103] width 57 height 33
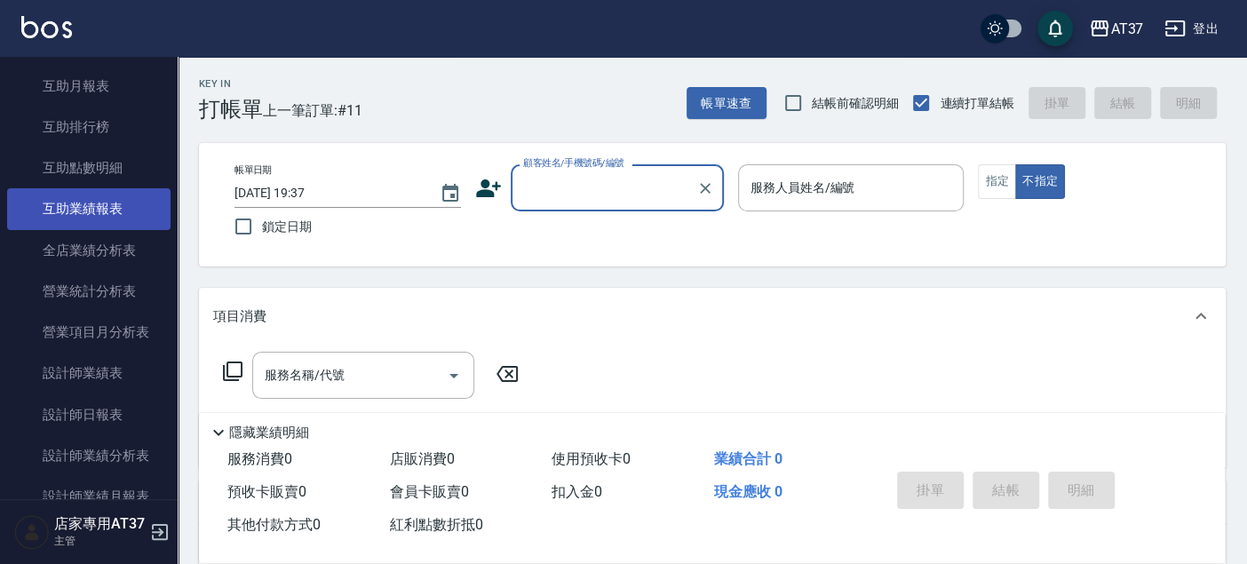
scroll to position [690, 0]
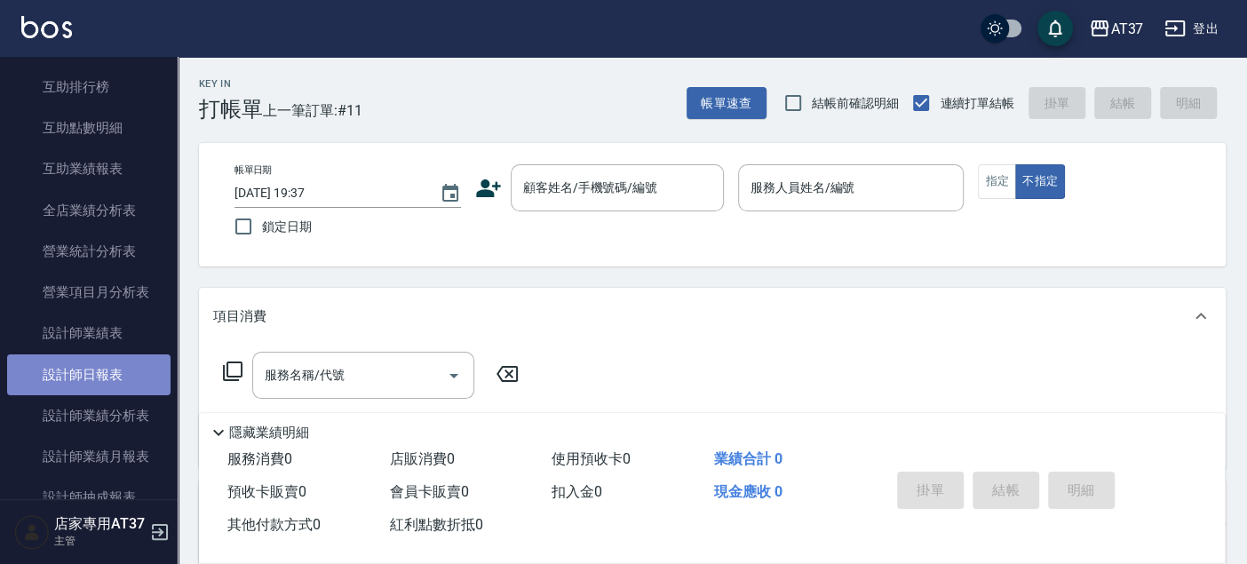
click at [130, 375] on link "設計師日報表" at bounding box center [88, 374] width 163 height 41
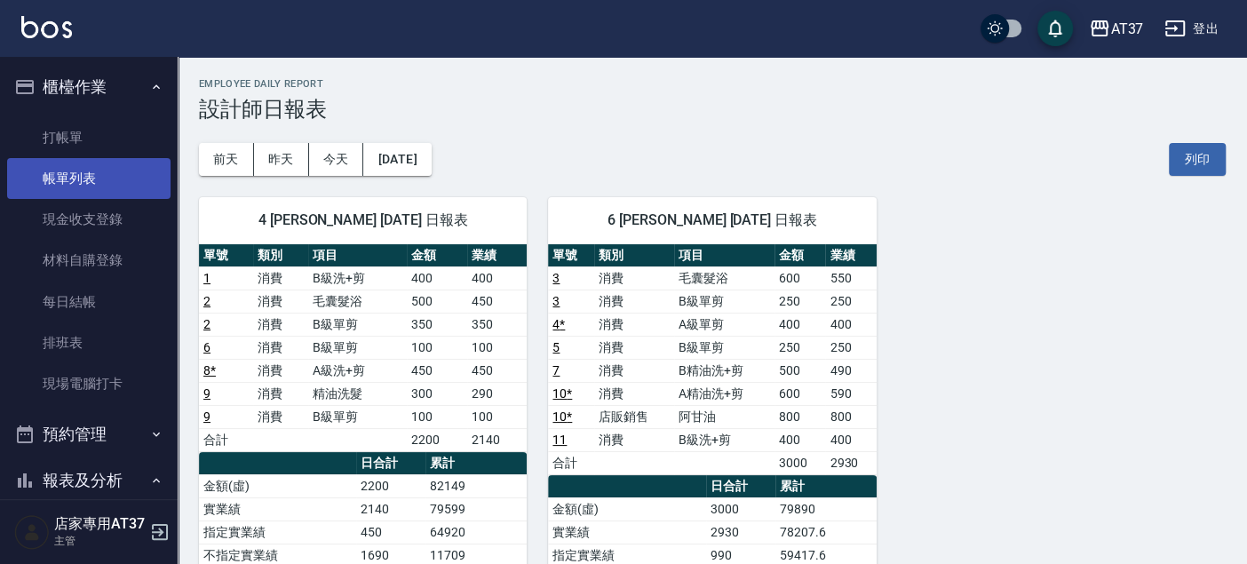
click at [106, 180] on link "帳單列表" at bounding box center [88, 178] width 163 height 41
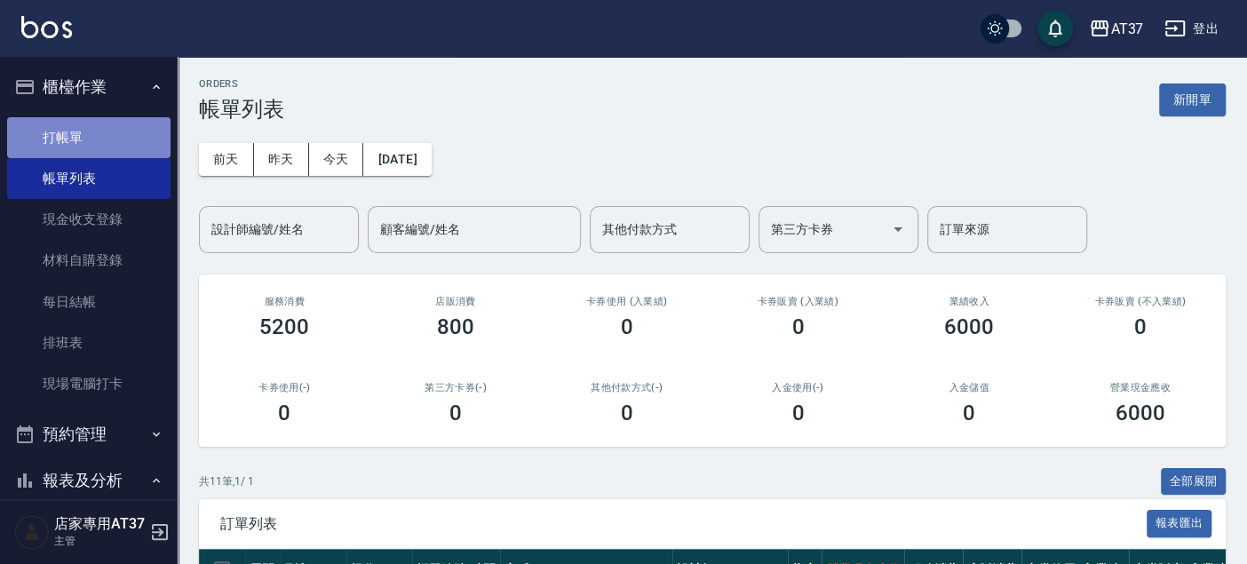
click at [106, 124] on link "打帳單" at bounding box center [88, 137] width 163 height 41
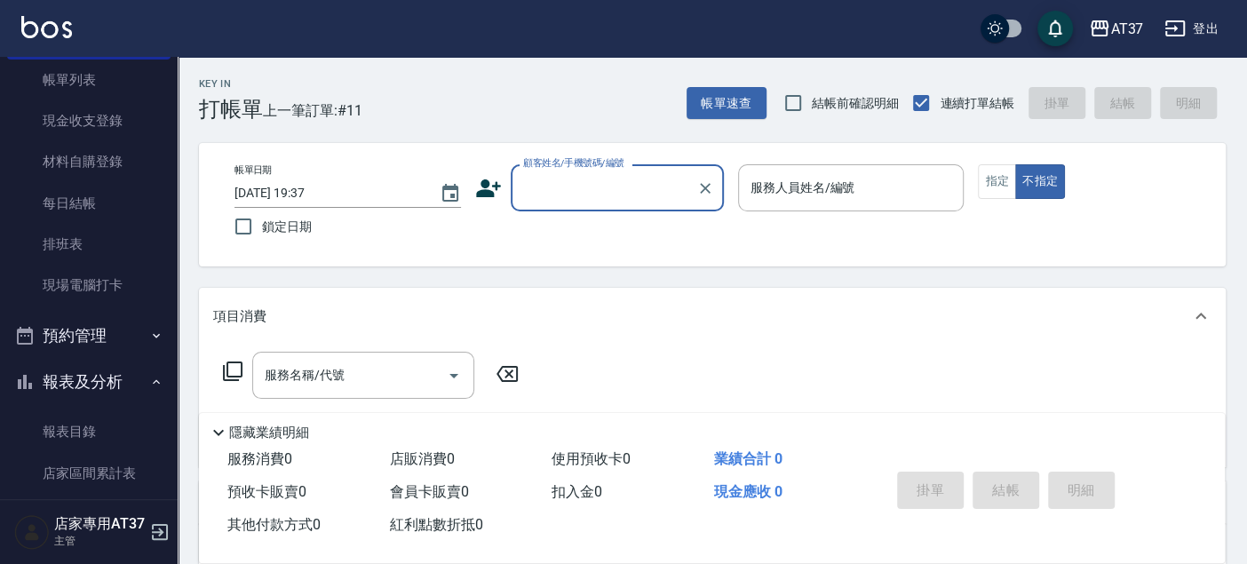
scroll to position [197, 0]
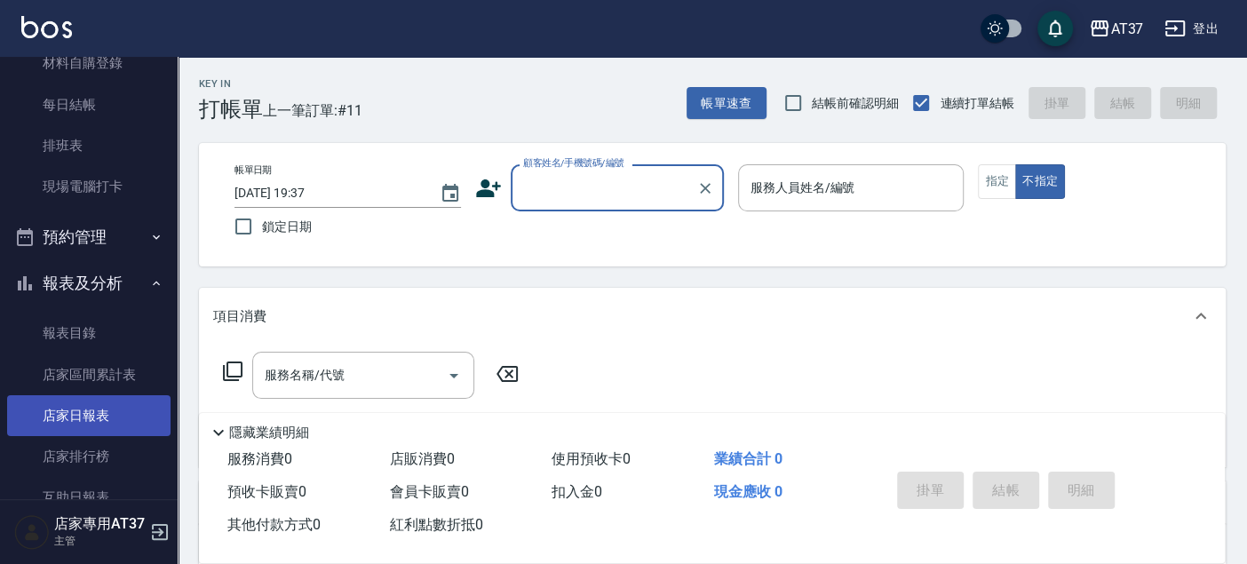
click at [107, 405] on link "店家日報表" at bounding box center [88, 415] width 163 height 41
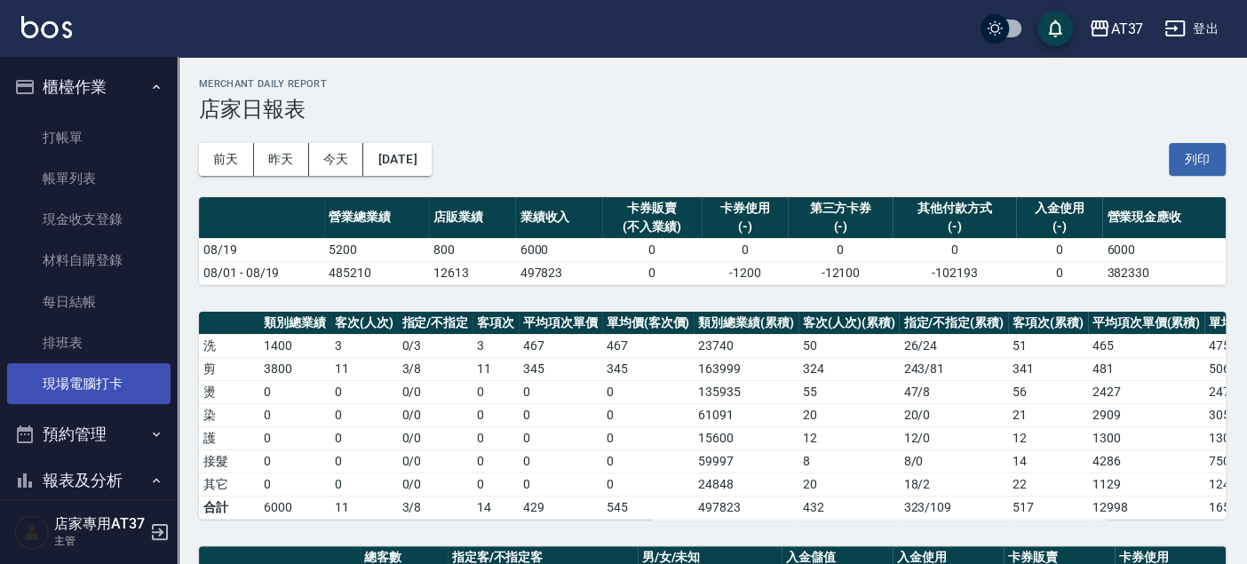
click at [60, 373] on link "現場電腦打卡" at bounding box center [88, 383] width 163 height 41
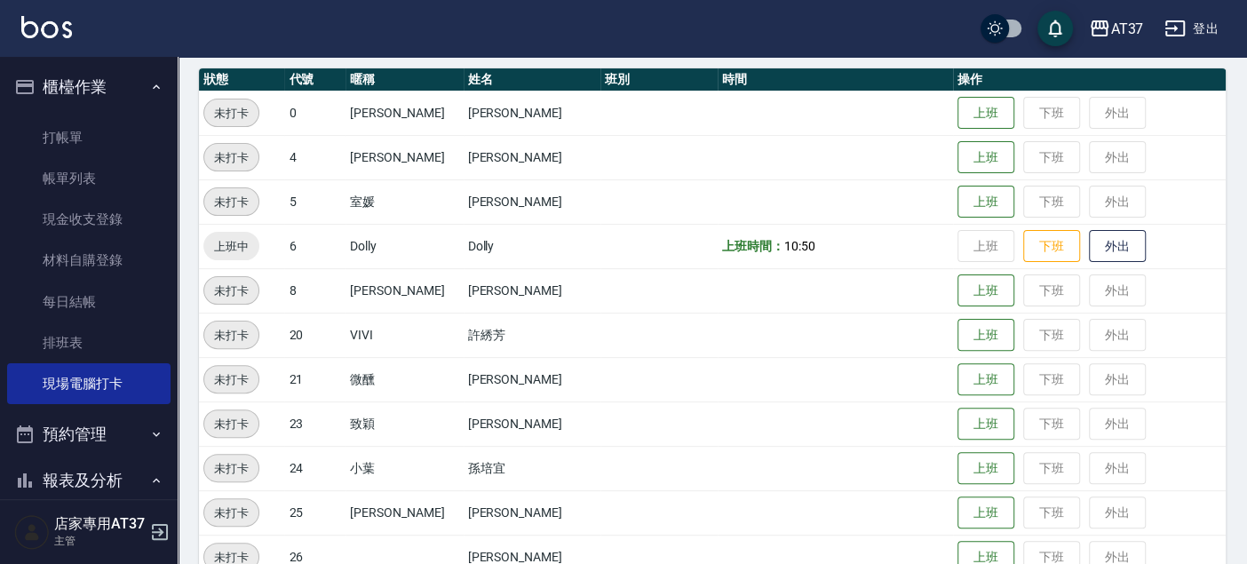
scroll to position [197, 0]
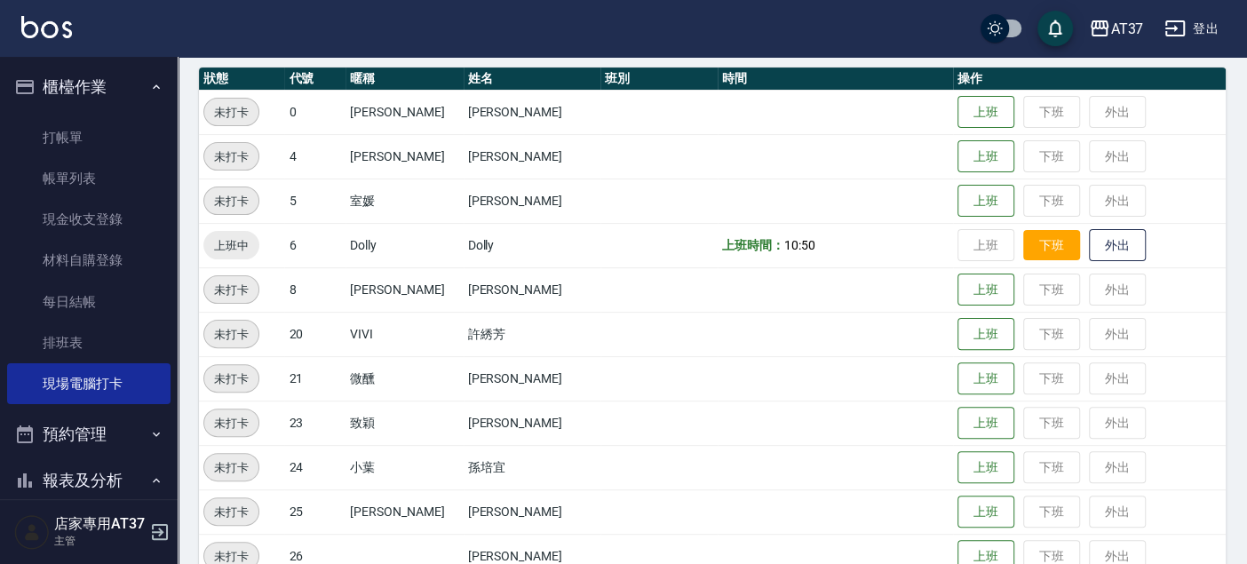
click at [1040, 240] on button "下班" at bounding box center [1051, 245] width 57 height 31
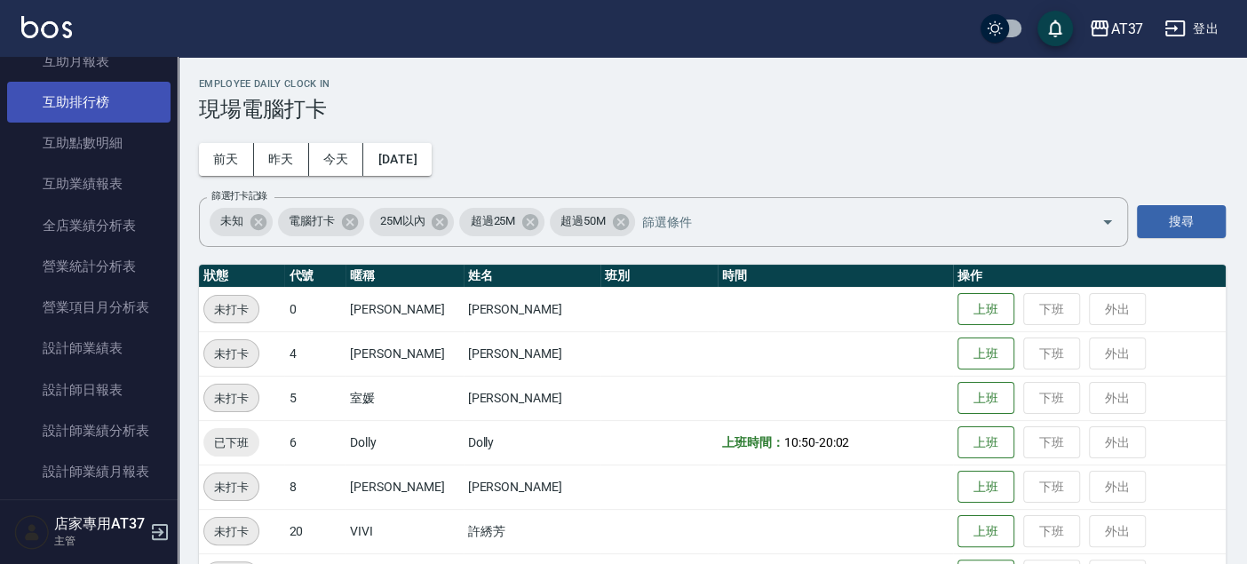
scroll to position [789, 0]
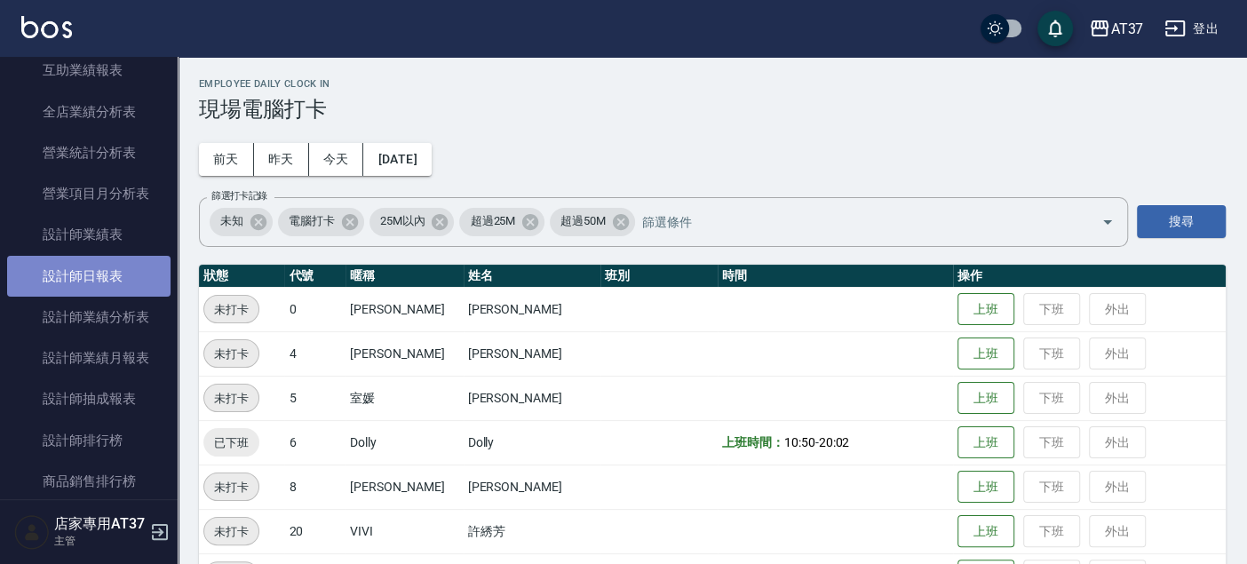
click at [95, 256] on link "設計師日報表" at bounding box center [88, 276] width 163 height 41
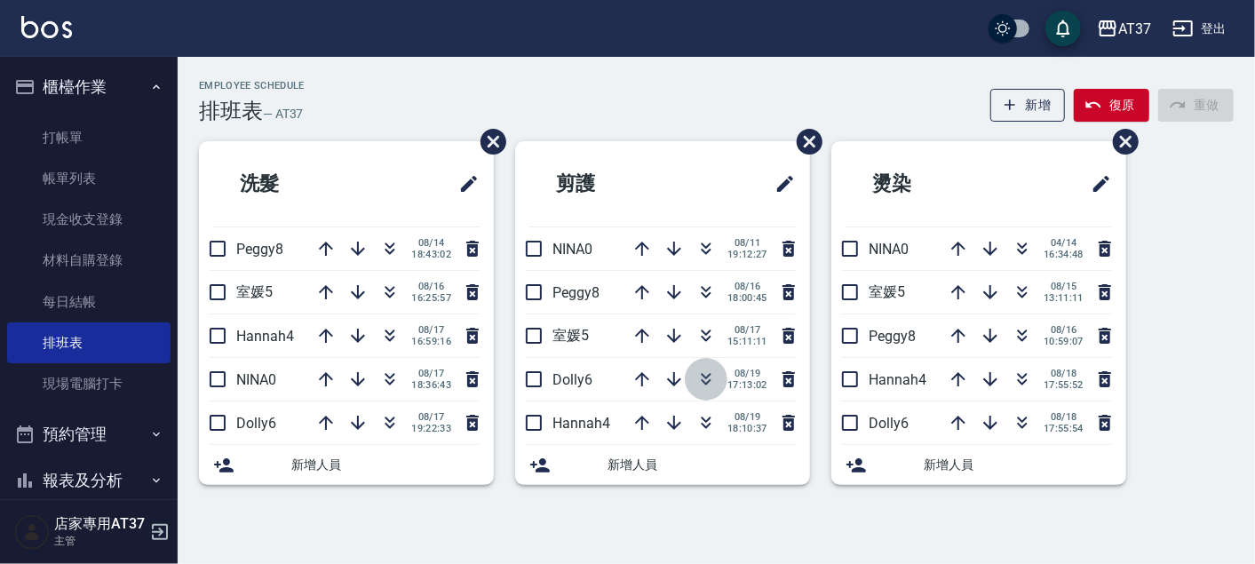
click at [716, 385] on button "button" at bounding box center [706, 379] width 43 height 43
